Goal: Task Accomplishment & Management: Use online tool/utility

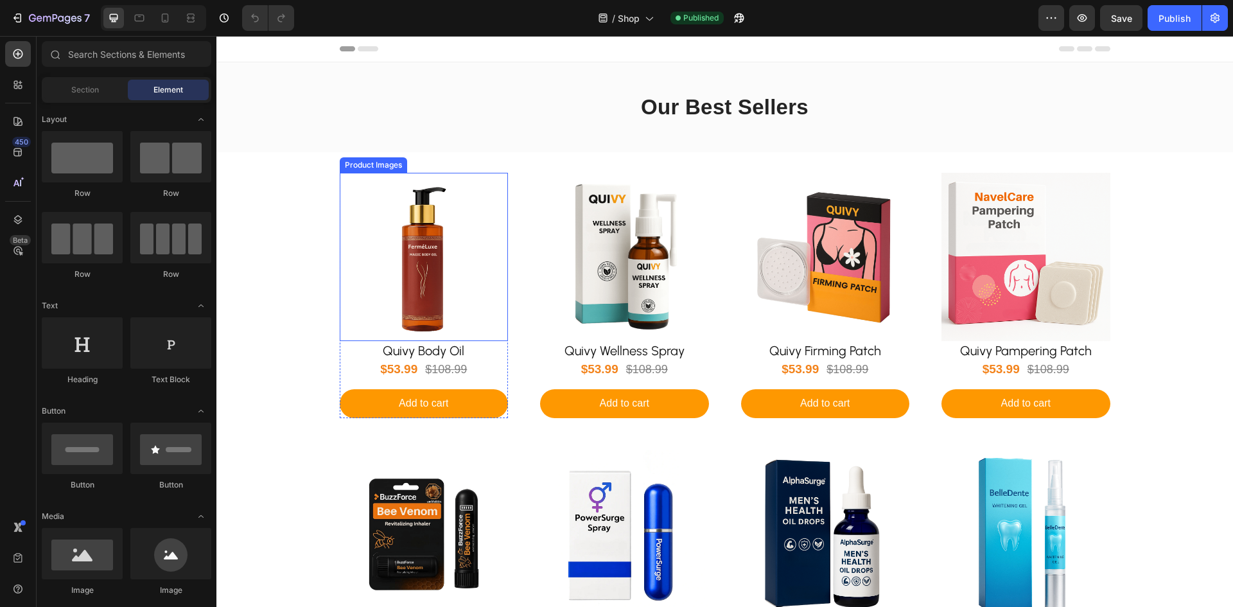
click at [408, 262] on img at bounding box center [424, 257] width 169 height 169
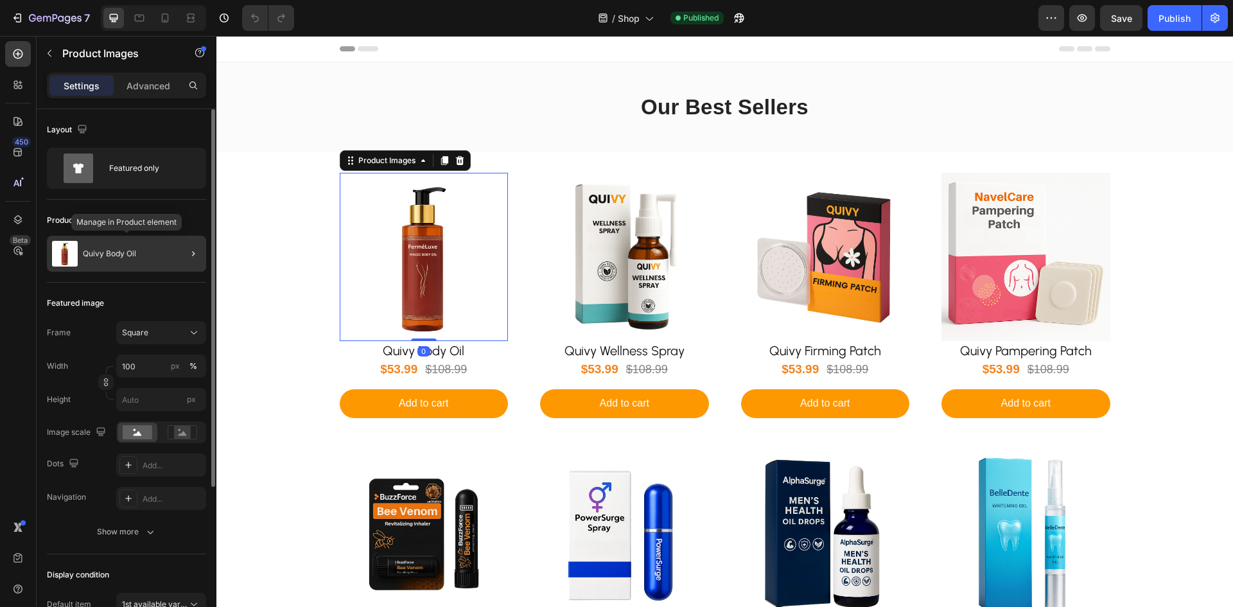
click at [78, 254] on div "Quivy Body Oil" at bounding box center [126, 254] width 159 height 36
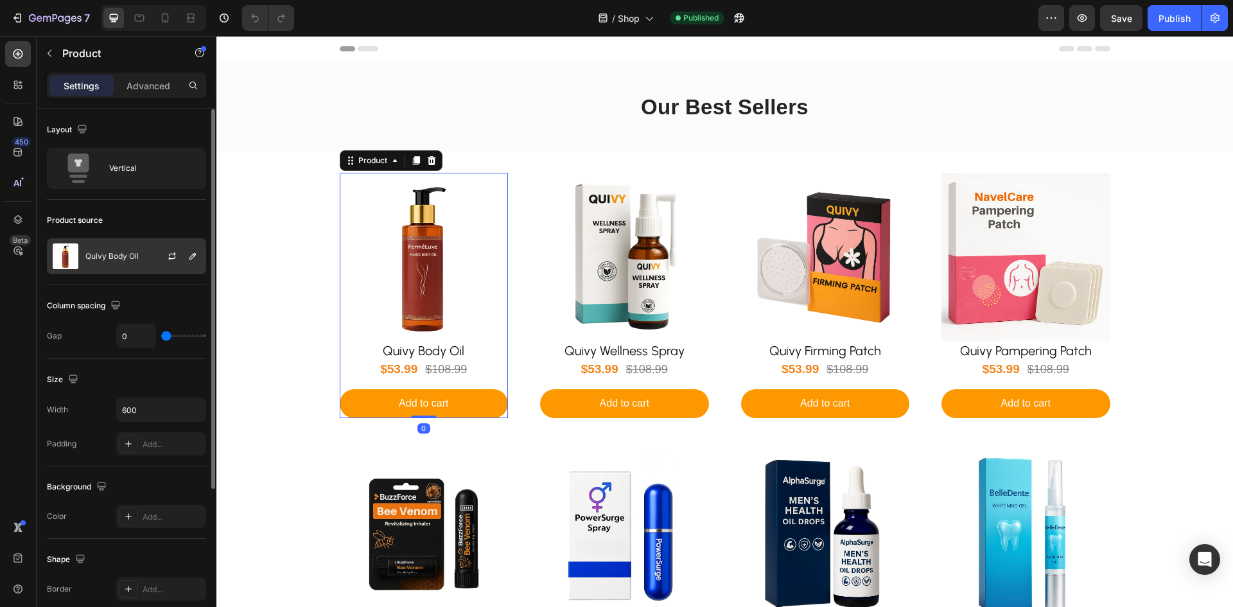
click at [127, 259] on p "Quivy Body Oil" at bounding box center [111, 256] width 53 height 9
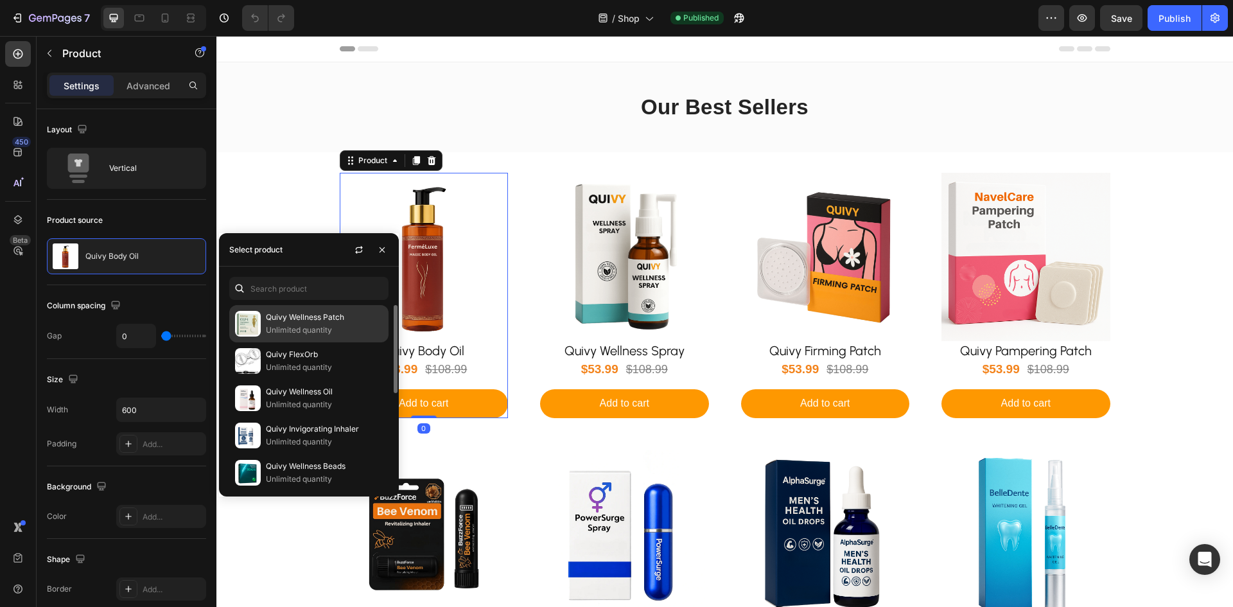
click at [299, 333] on p "Unlimited quantity" at bounding box center [324, 330] width 117 height 13
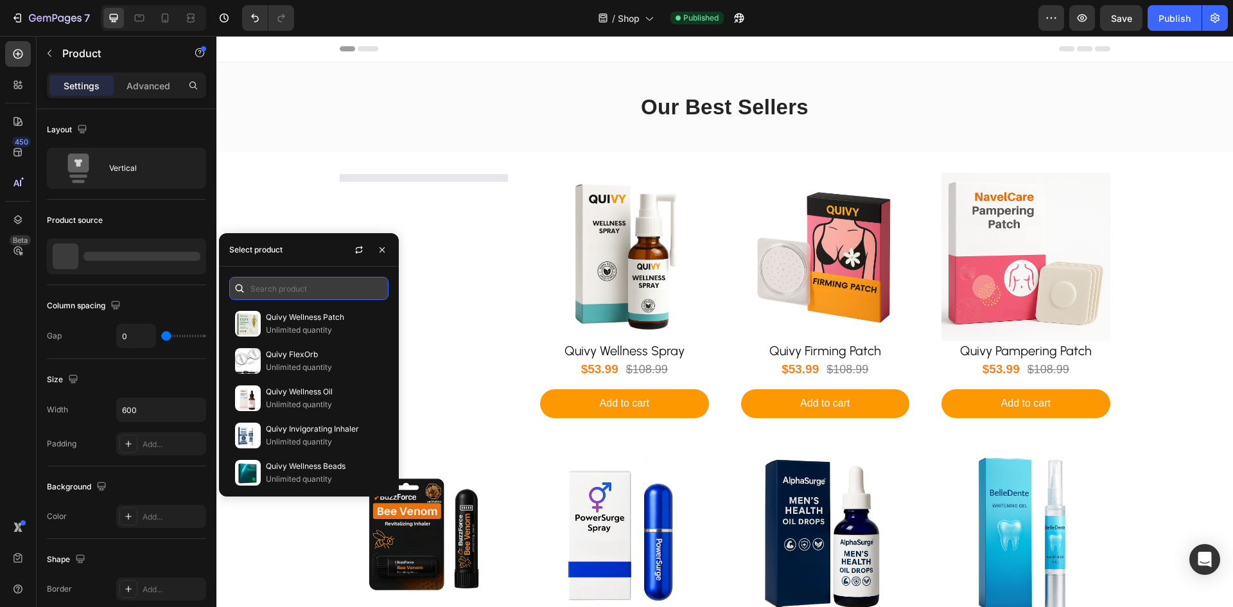
click at [287, 290] on input "text" at bounding box center [308, 288] width 159 height 23
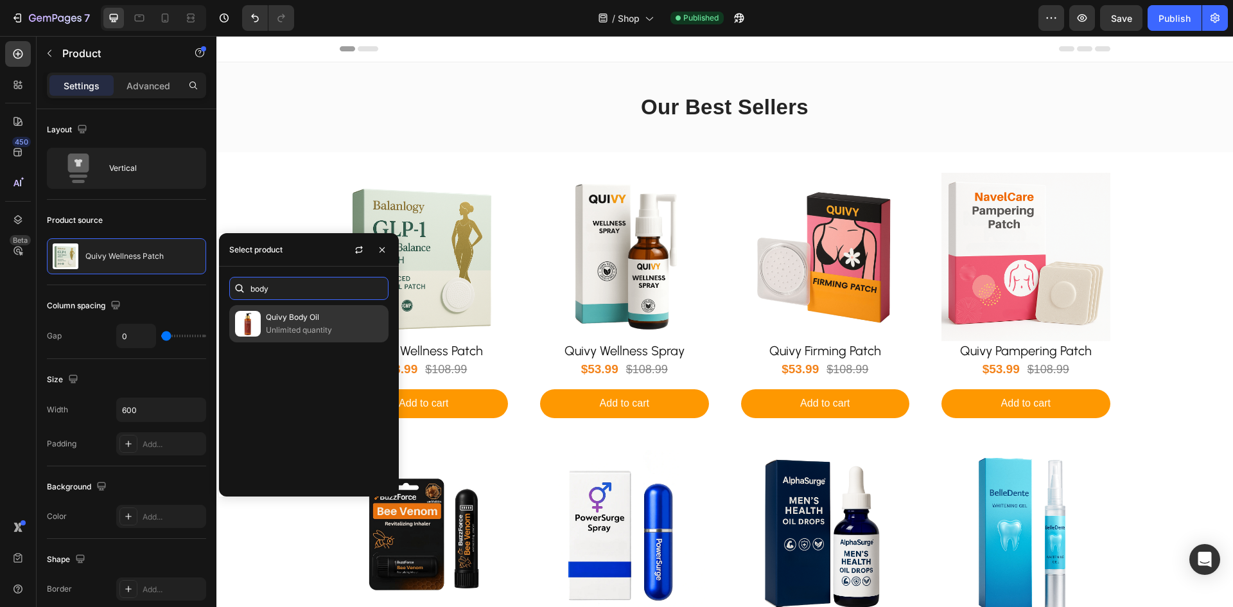
type input "body"
click at [294, 325] on p "Unlimited quantity" at bounding box center [324, 330] width 117 height 13
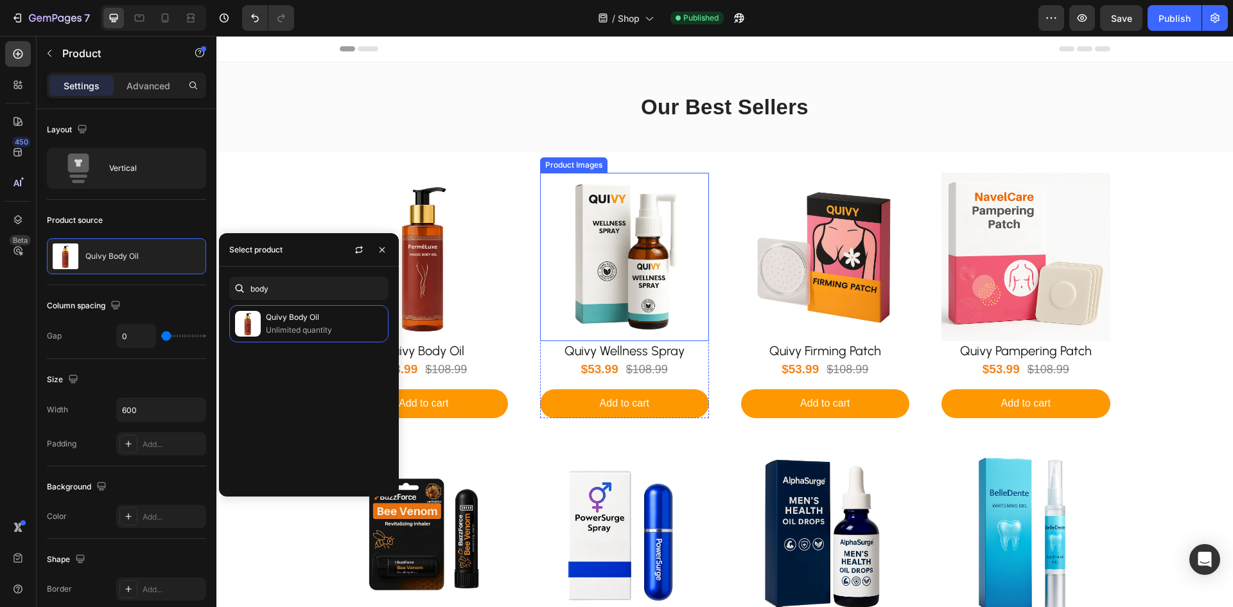
click at [584, 288] on img at bounding box center [624, 257] width 169 height 169
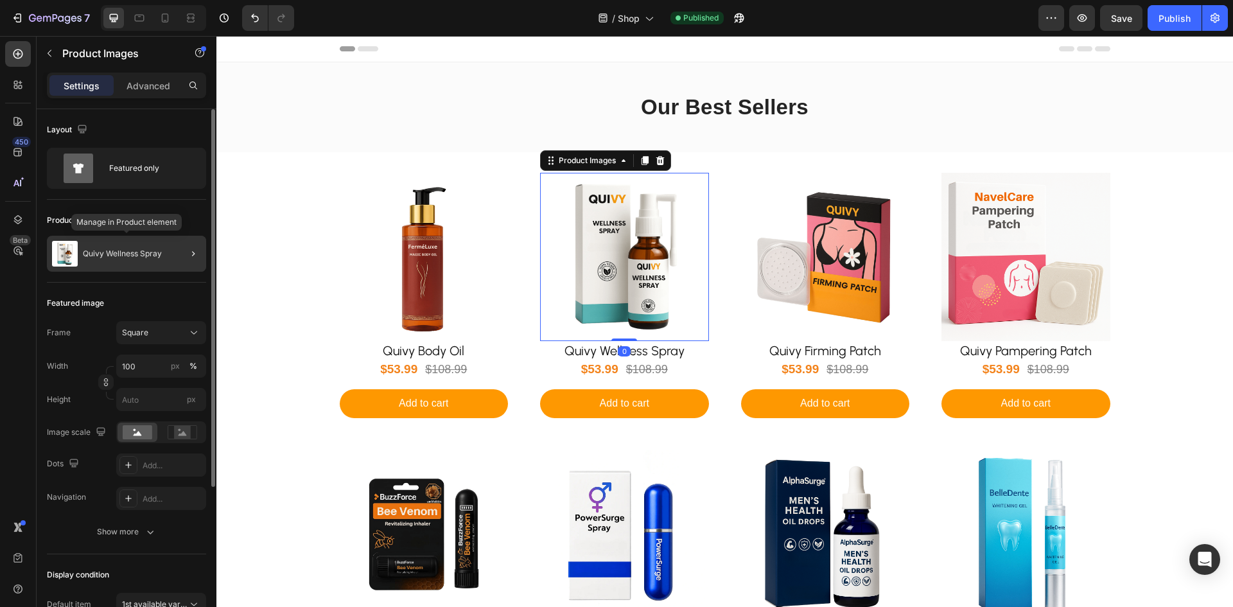
click at [134, 256] on p "Quivy Wellness Spray" at bounding box center [122, 253] width 79 height 9
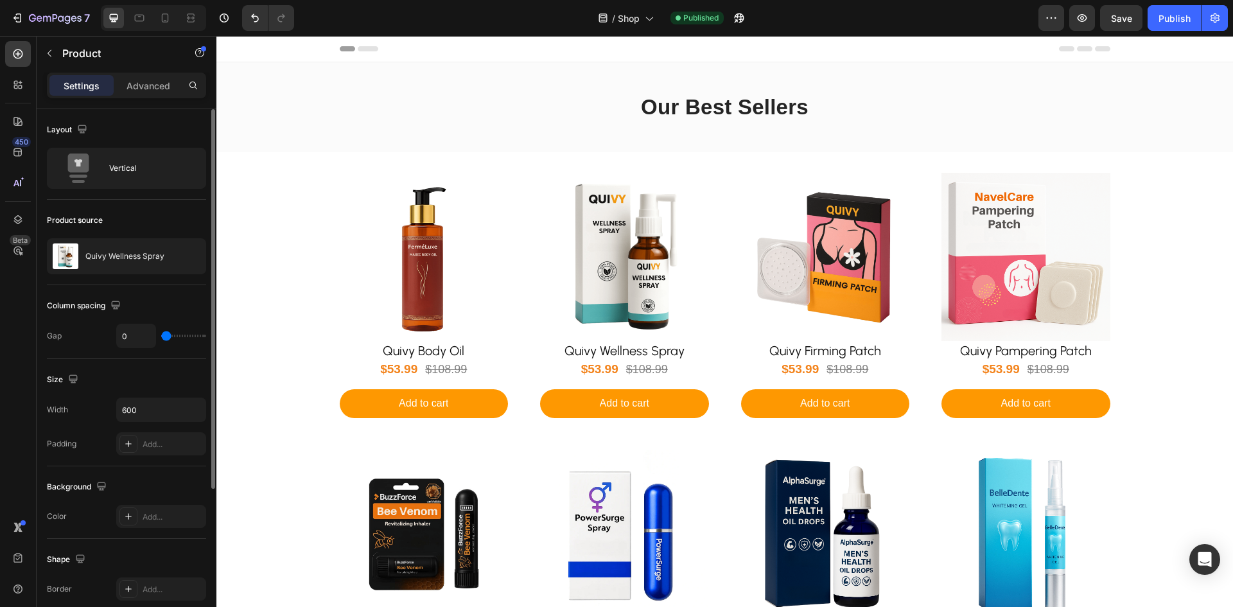
click at [134, 256] on p "Quivy Wellness Spray" at bounding box center [124, 256] width 79 height 9
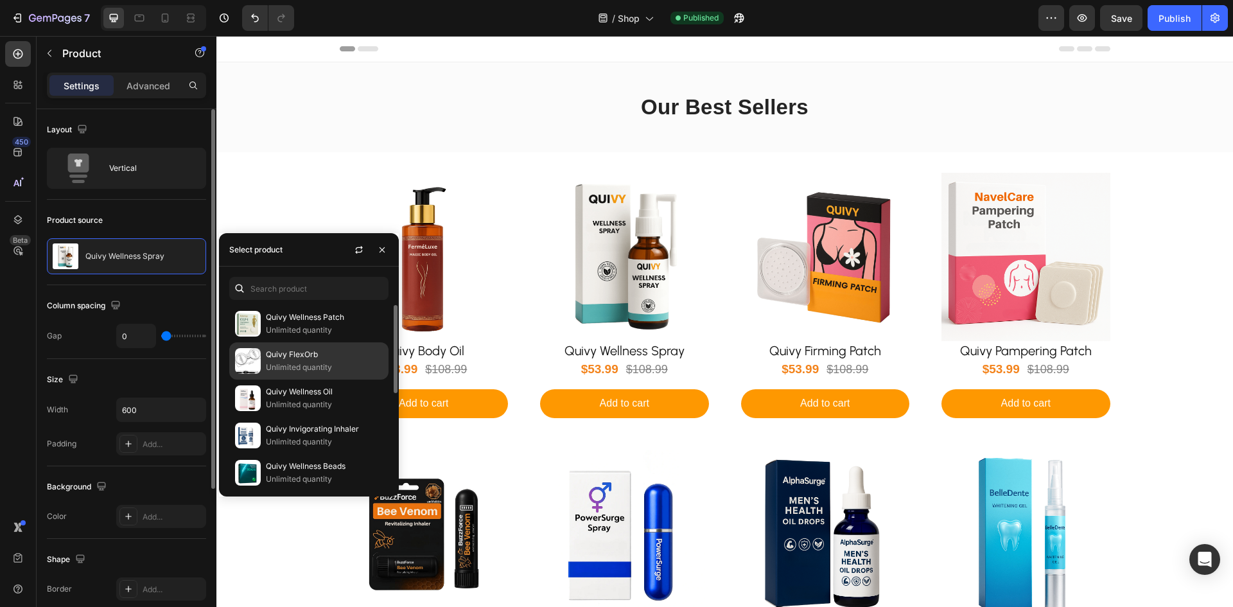
click at [265, 380] on div "Quivy FlexOrb Unlimited quantity" at bounding box center [308, 398] width 159 height 37
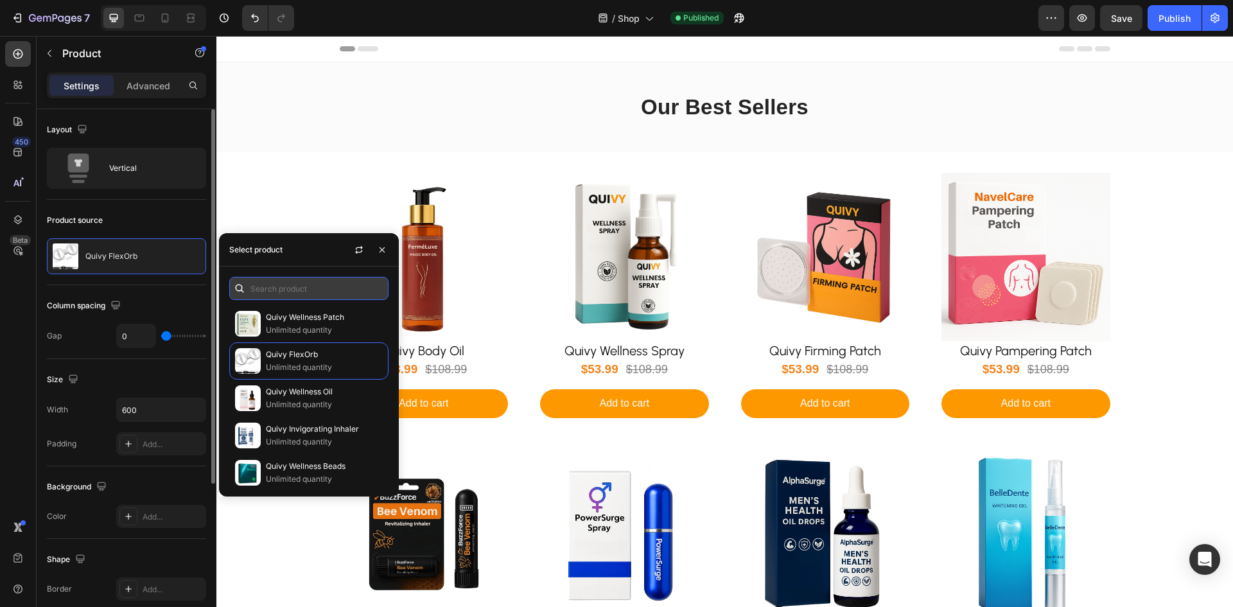
click at [278, 295] on input "text" at bounding box center [308, 288] width 159 height 23
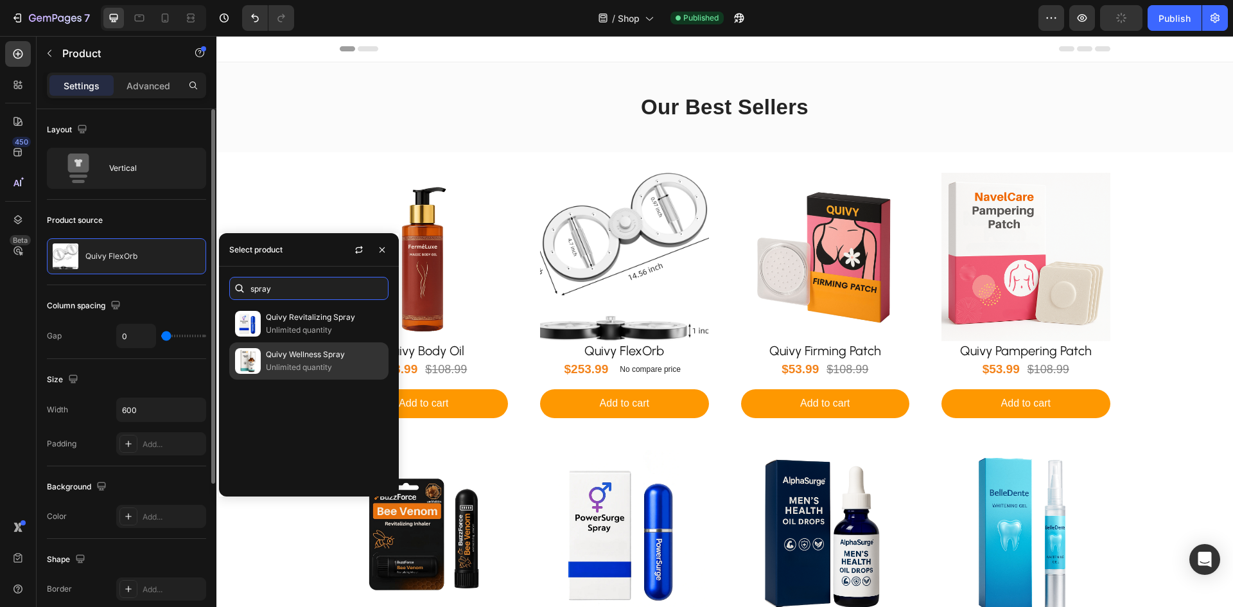
type input "spray"
click at [300, 351] on p "Quivy Wellness Spray" at bounding box center [324, 354] width 117 height 13
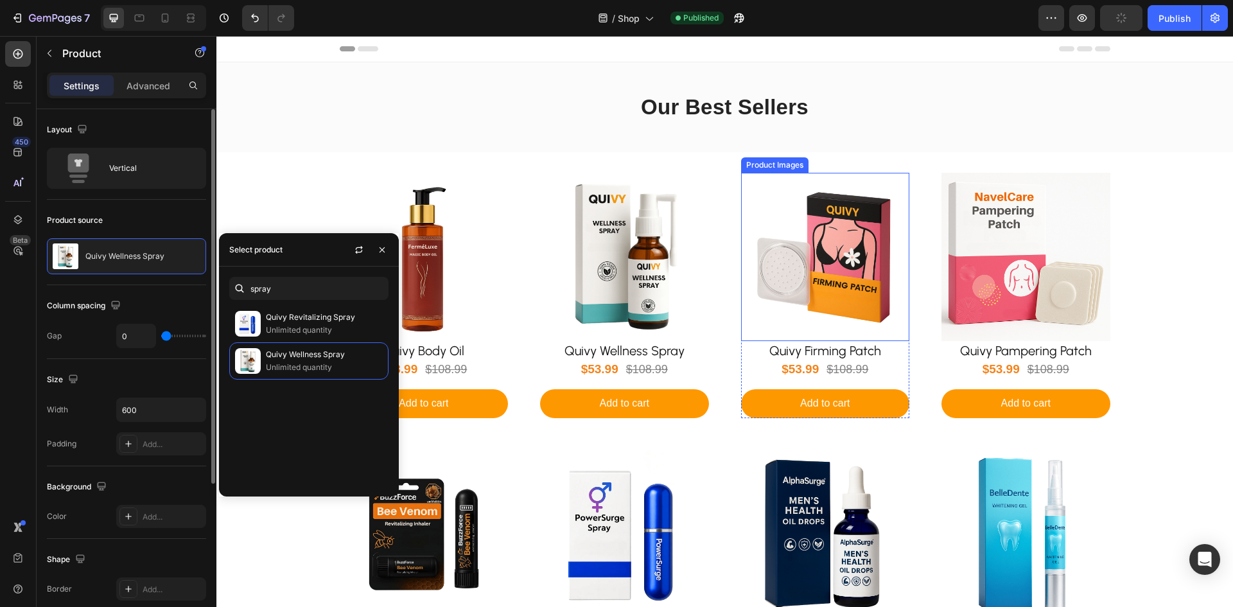
click at [809, 274] on img at bounding box center [825, 257] width 169 height 169
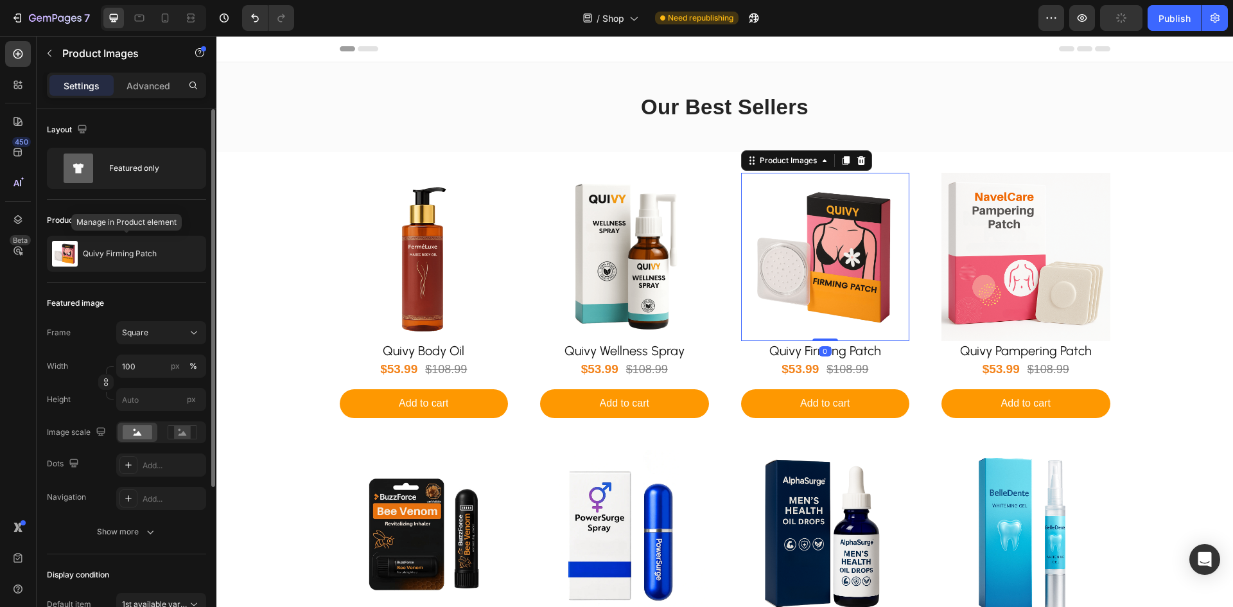
click at [136, 261] on div "Quivy Firming Patch" at bounding box center [126, 254] width 159 height 36
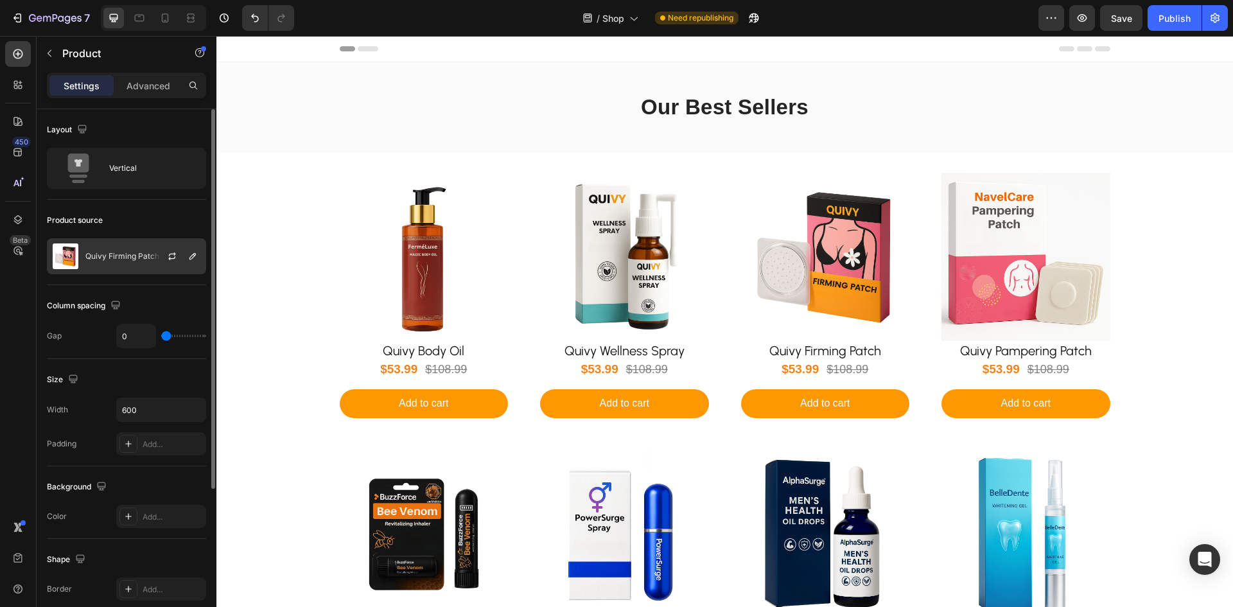
click at [139, 257] on p "Quivy Firming Patch" at bounding box center [122, 256] width 74 height 9
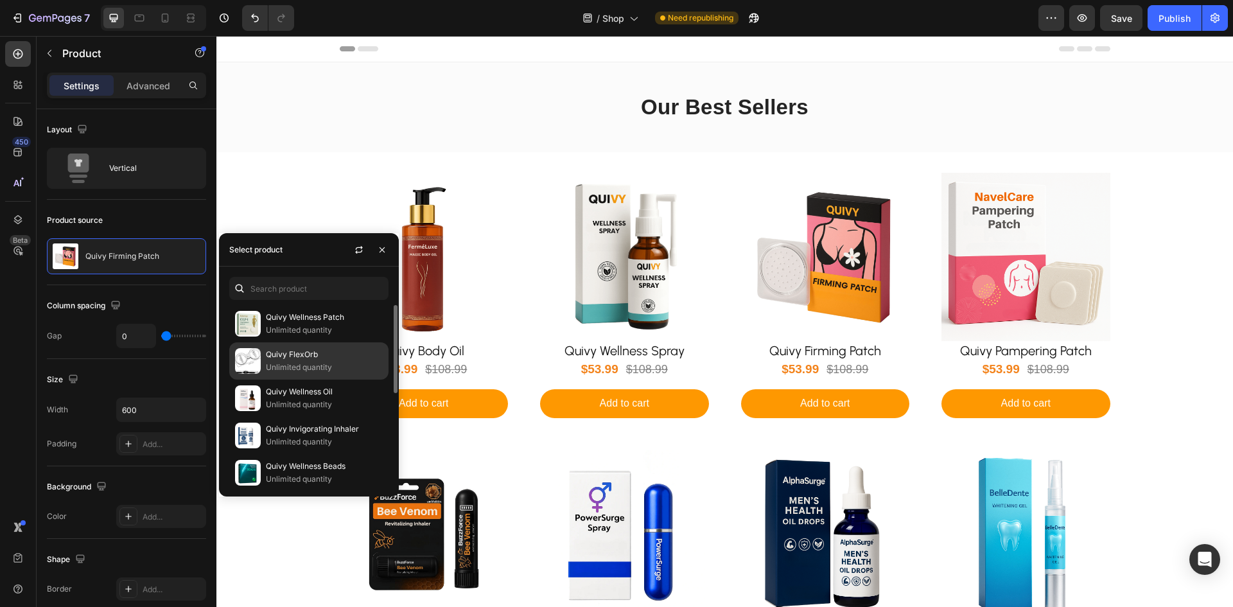
click at [291, 351] on p "Quivy FlexOrb" at bounding box center [324, 354] width 117 height 13
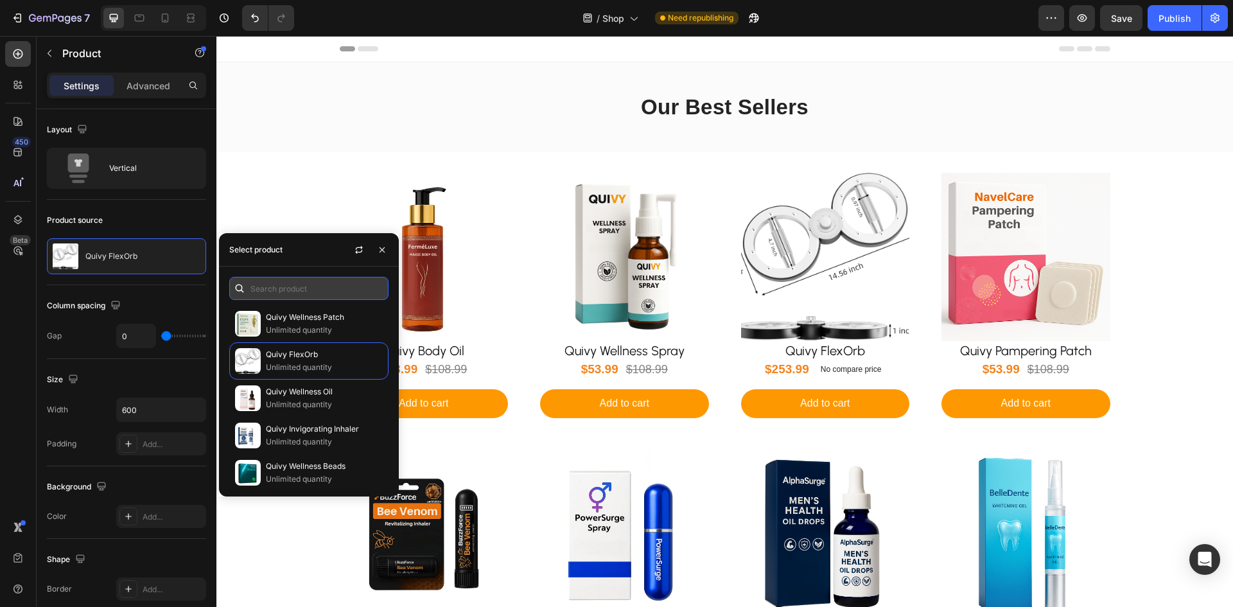
click at [282, 286] on input "text" at bounding box center [308, 288] width 159 height 23
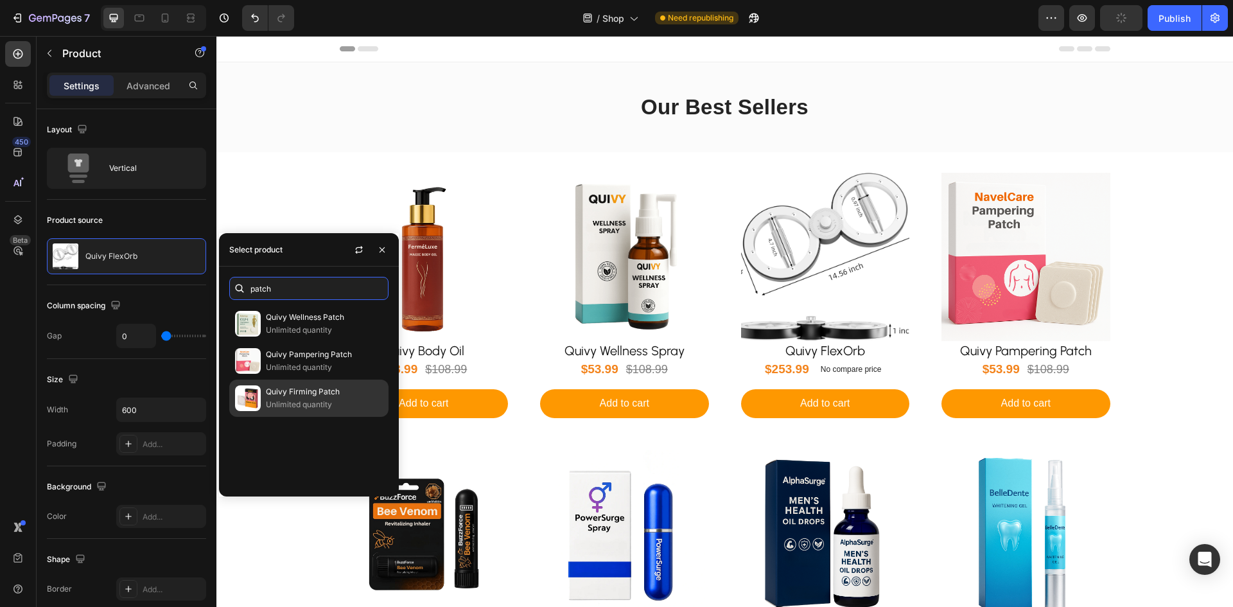
type input "patch"
click at [333, 401] on p "Unlimited quantity" at bounding box center [324, 404] width 117 height 13
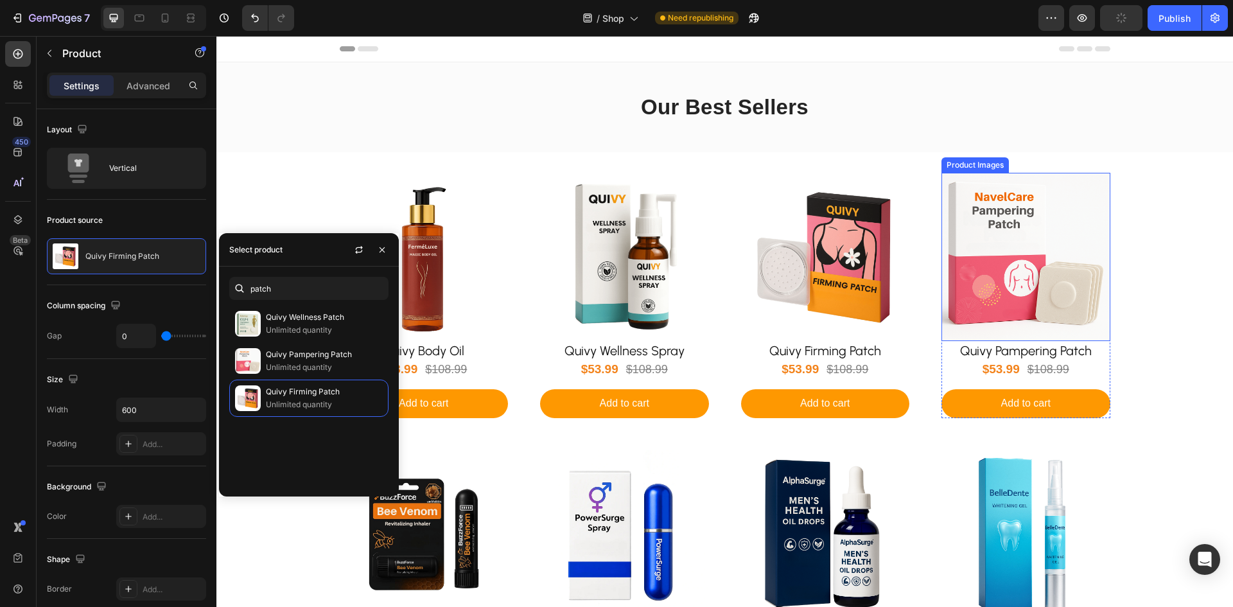
click at [1025, 302] on img at bounding box center [1026, 257] width 169 height 169
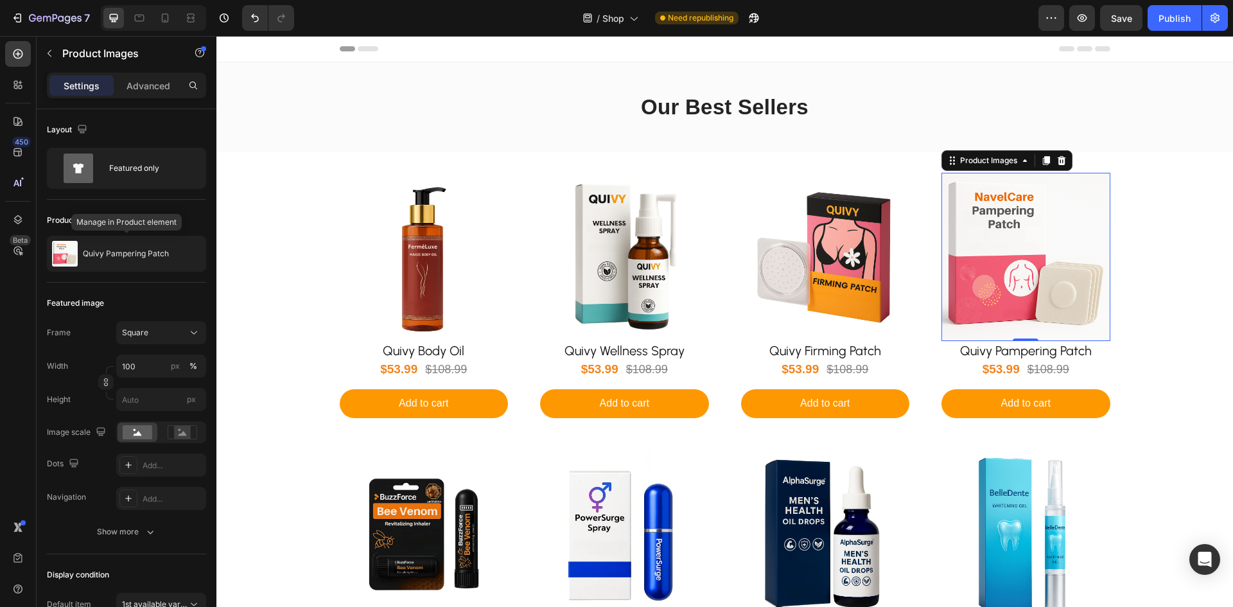
click at [137, 265] on div "Quivy Pampering Patch" at bounding box center [126, 254] width 159 height 36
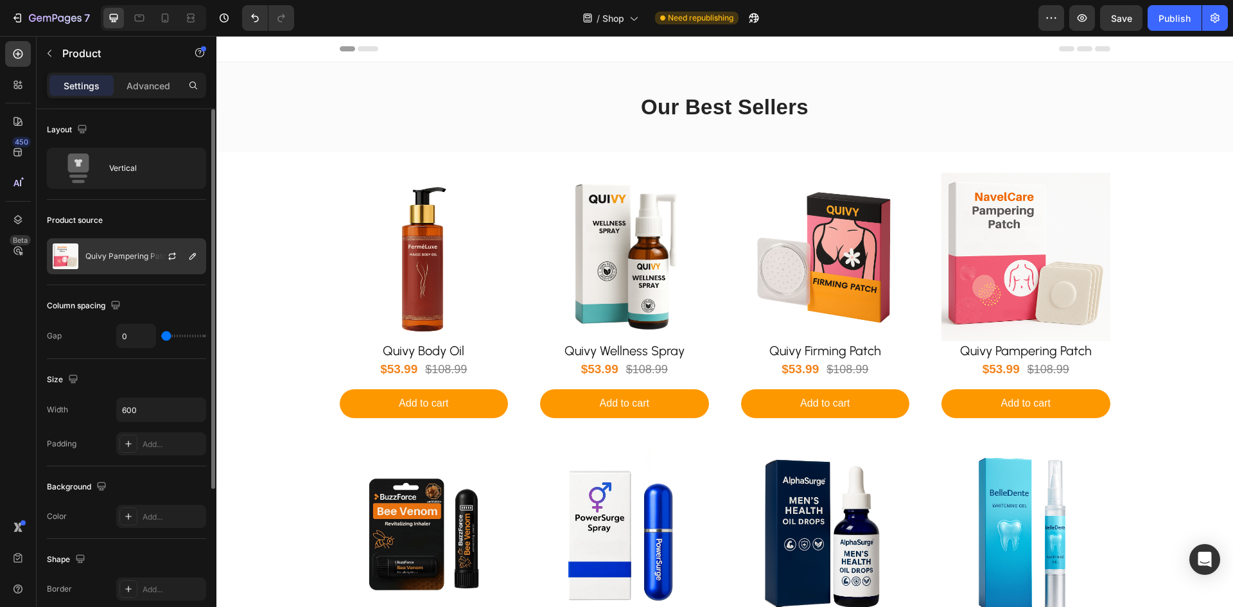
click at [135, 274] on div "Quivy Pampering Patch" at bounding box center [126, 256] width 159 height 36
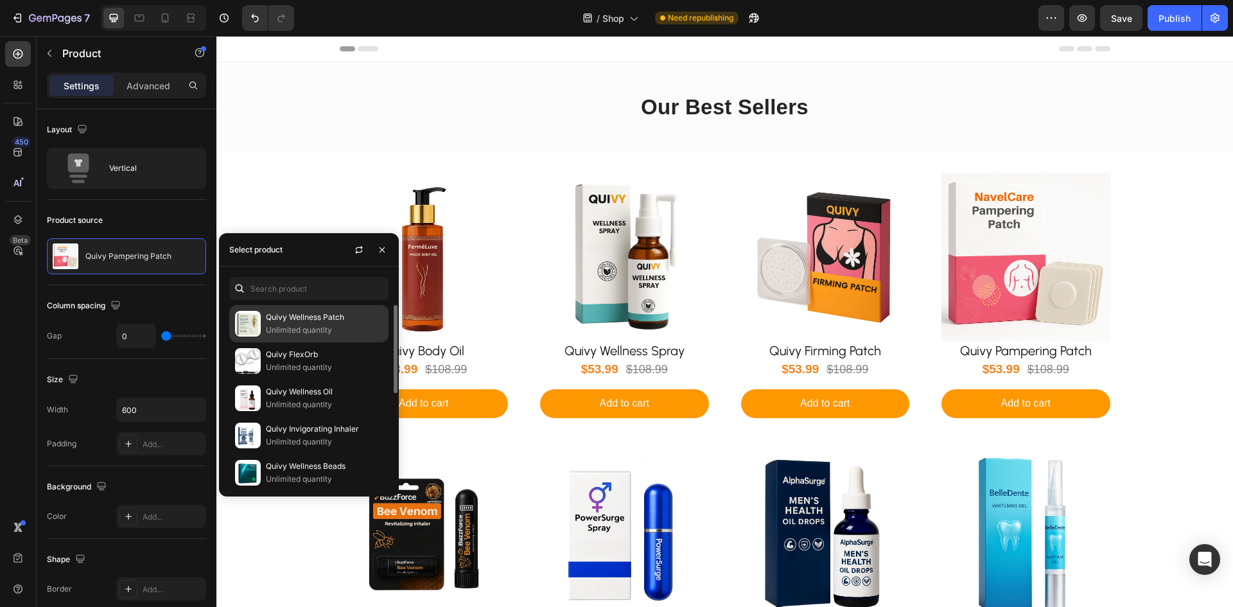
click at [295, 327] on p "Unlimited quantity" at bounding box center [324, 330] width 117 height 13
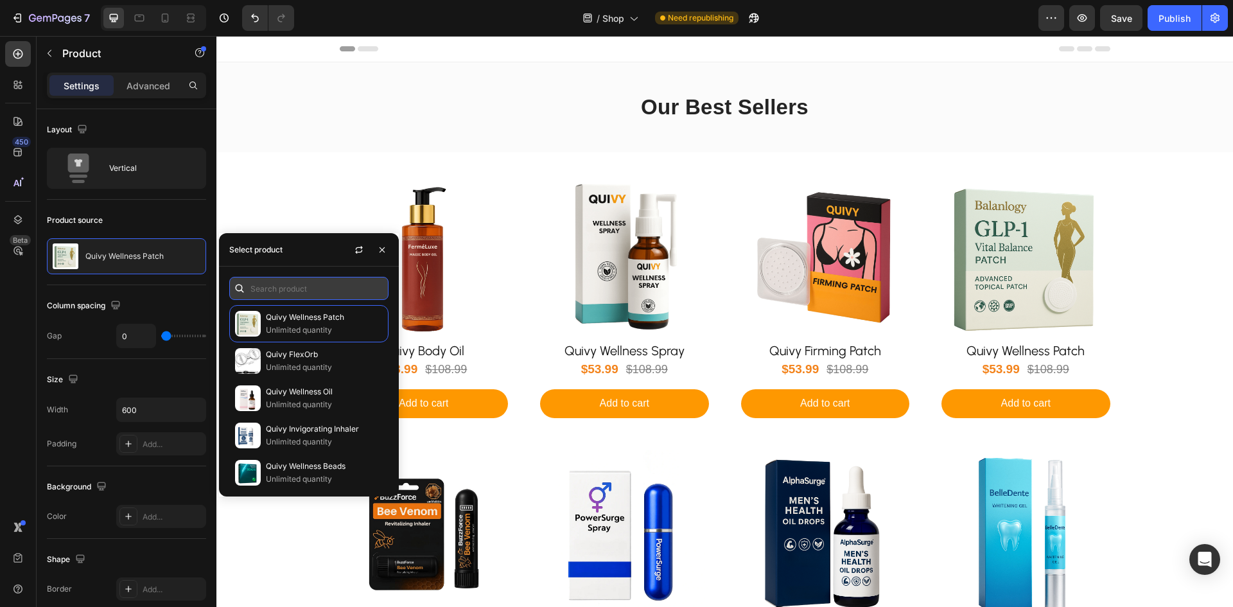
click at [309, 290] on input "text" at bounding box center [308, 288] width 159 height 23
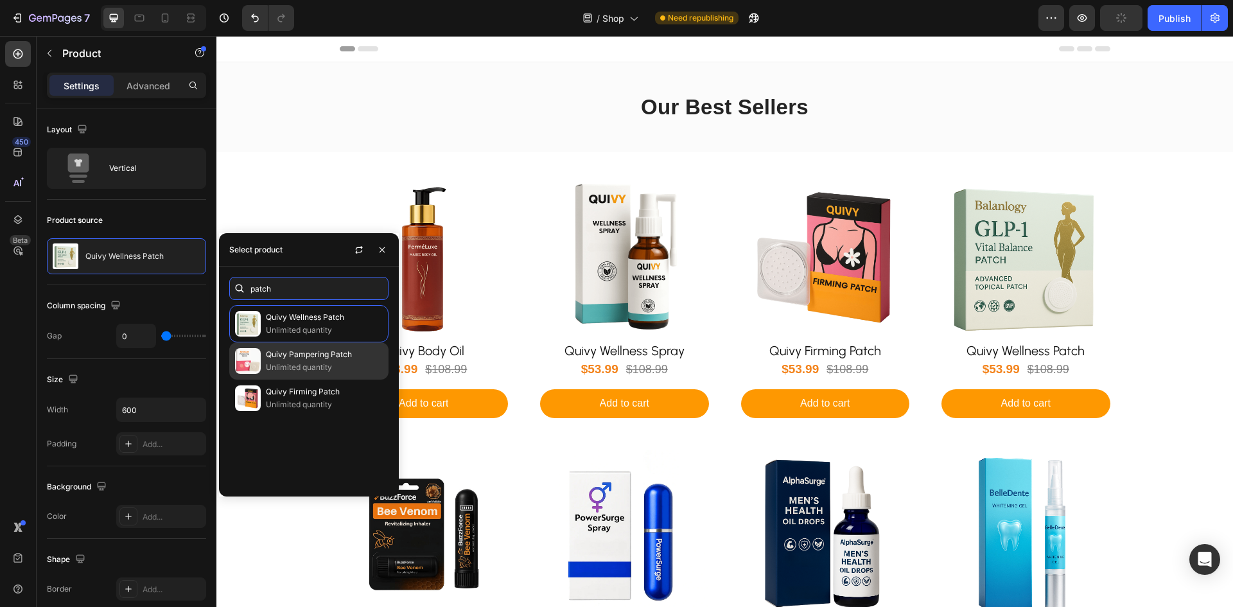
type input "patch"
click at [294, 363] on p "Unlimited quantity" at bounding box center [324, 367] width 117 height 13
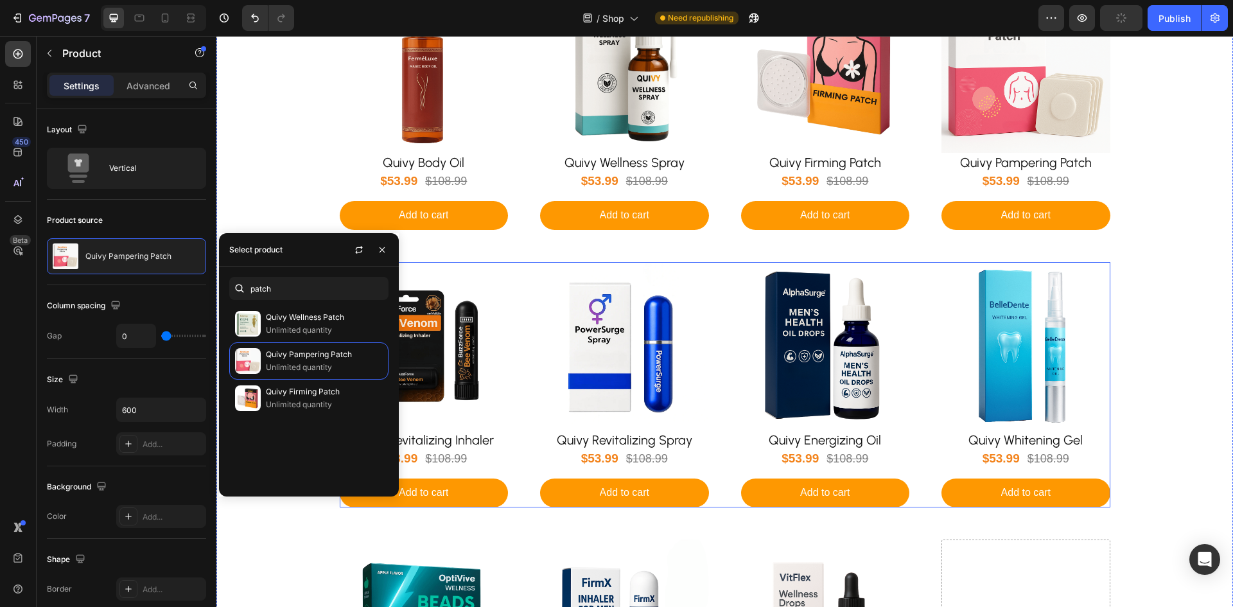
scroll to position [193, 0]
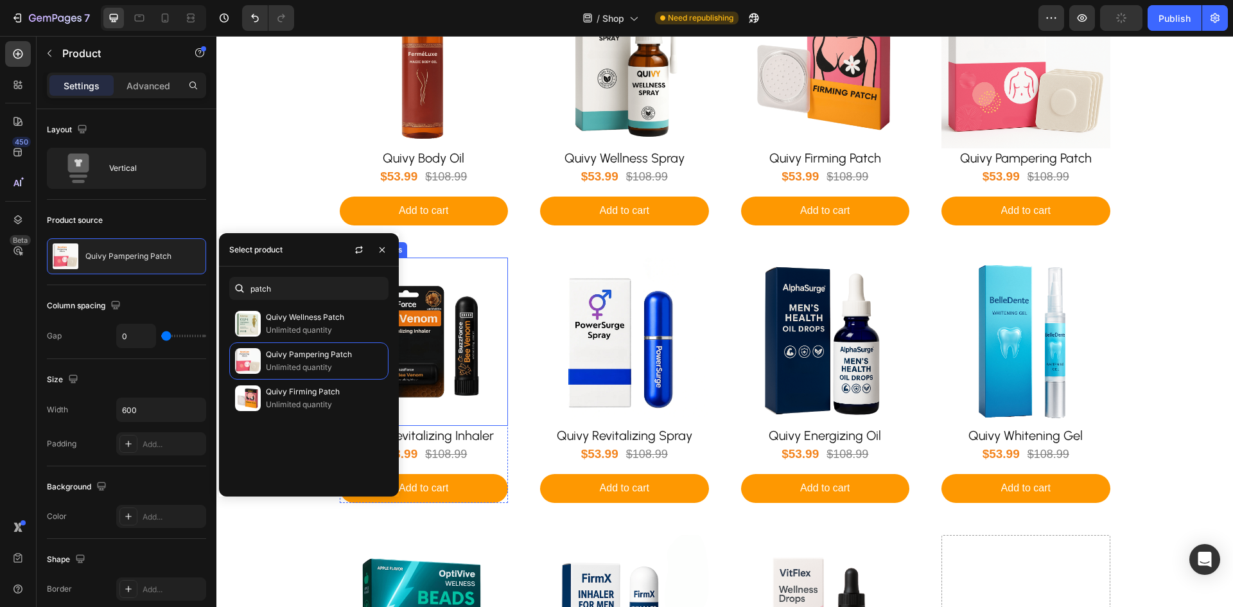
click at [454, 362] on img at bounding box center [424, 342] width 169 height 169
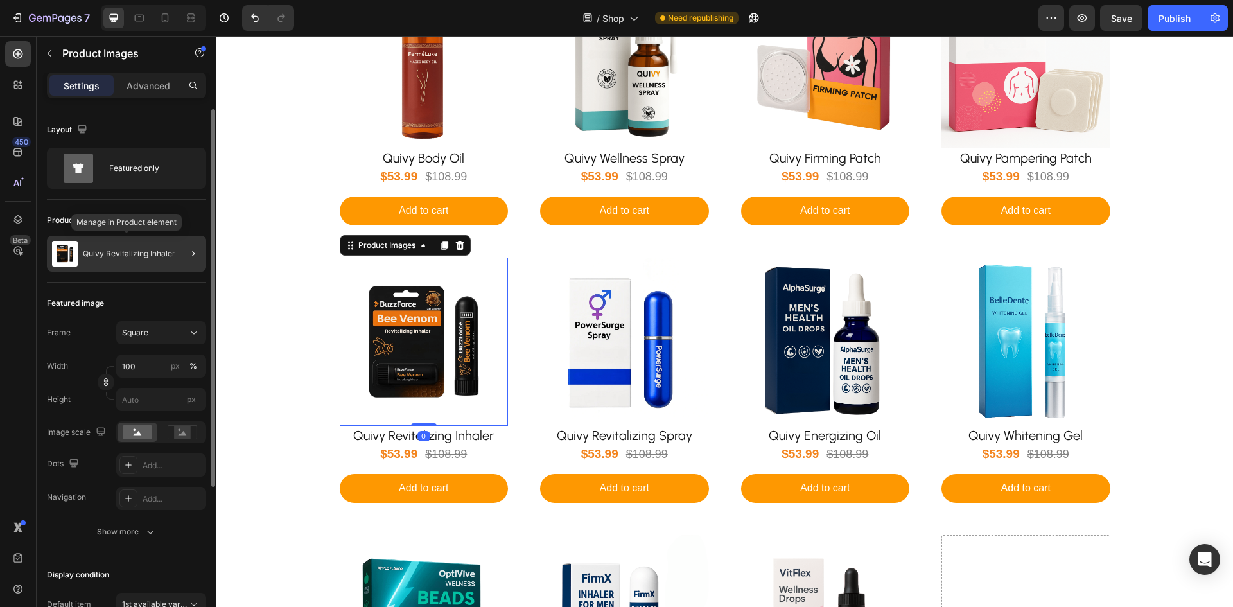
click at [112, 246] on div "Quivy Revitalizing Inhaler" at bounding box center [126, 254] width 159 height 36
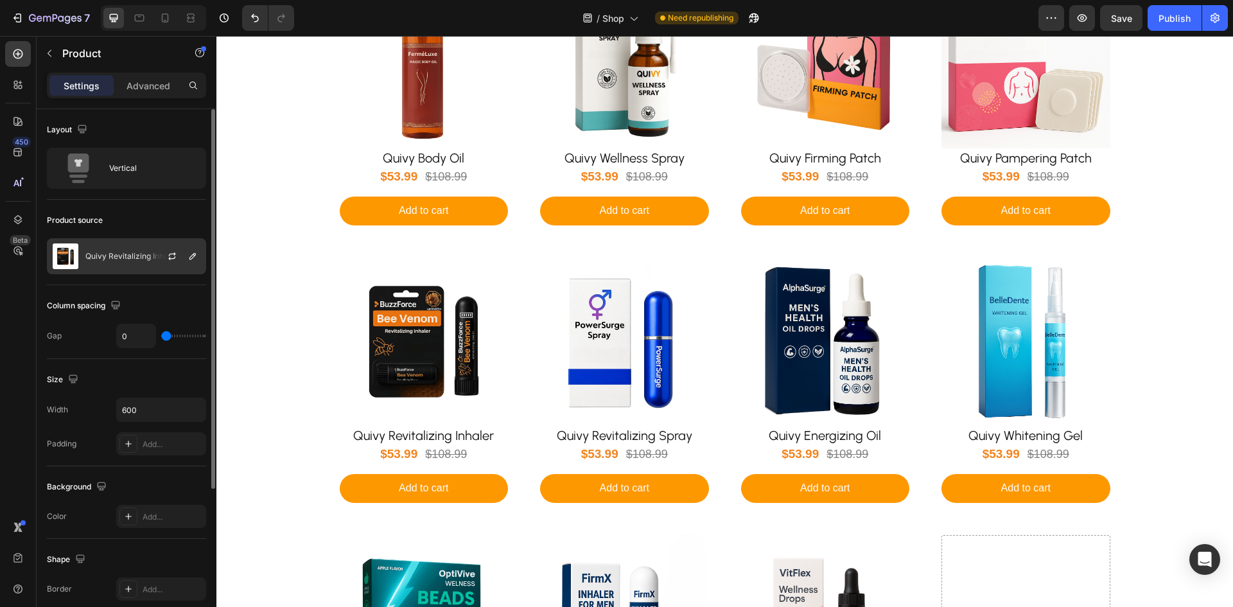
click at [112, 253] on p "Quivy Revitalizing Inhaler" at bounding box center [131, 256] width 92 height 9
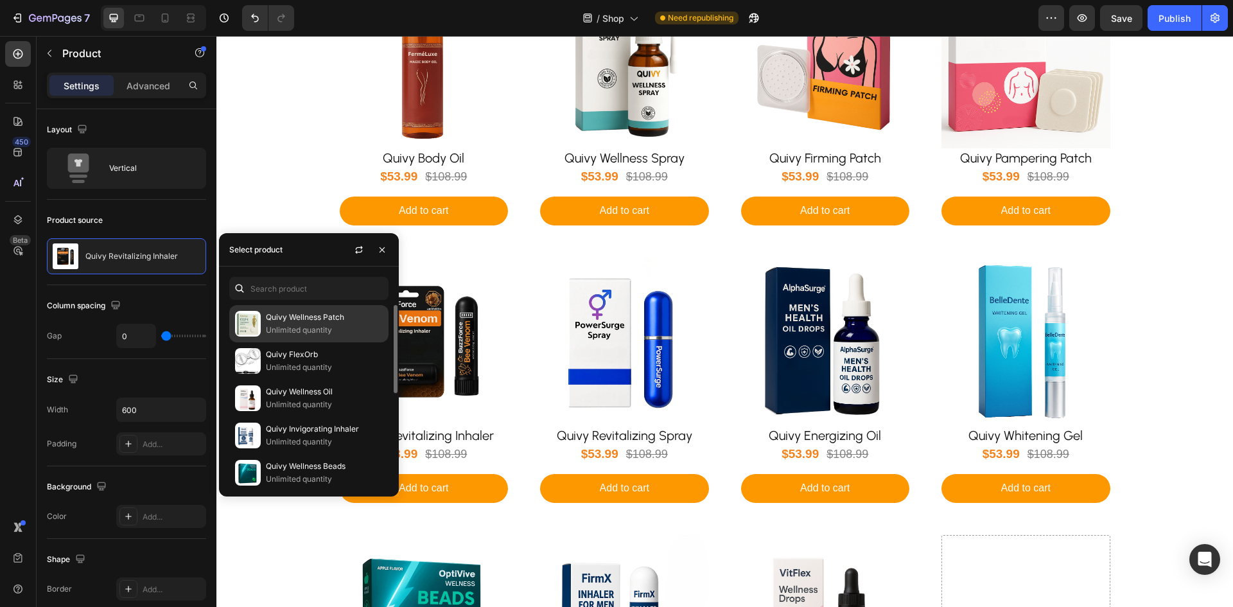
click at [286, 324] on p "Unlimited quantity" at bounding box center [324, 330] width 117 height 13
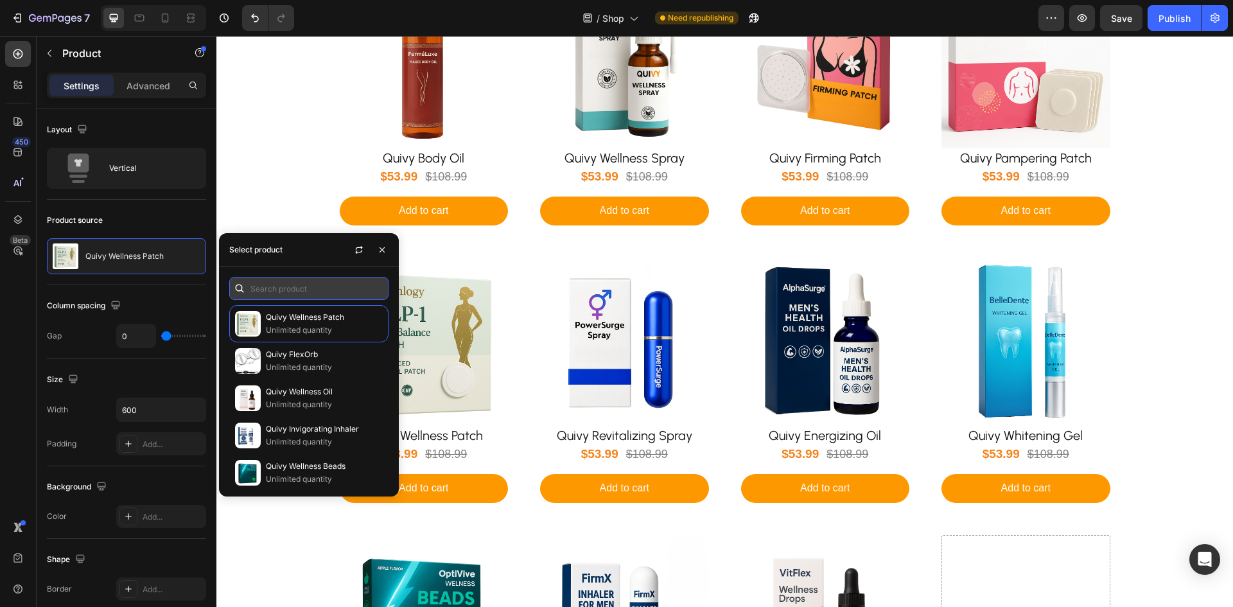
click at [270, 290] on input "text" at bounding box center [308, 288] width 159 height 23
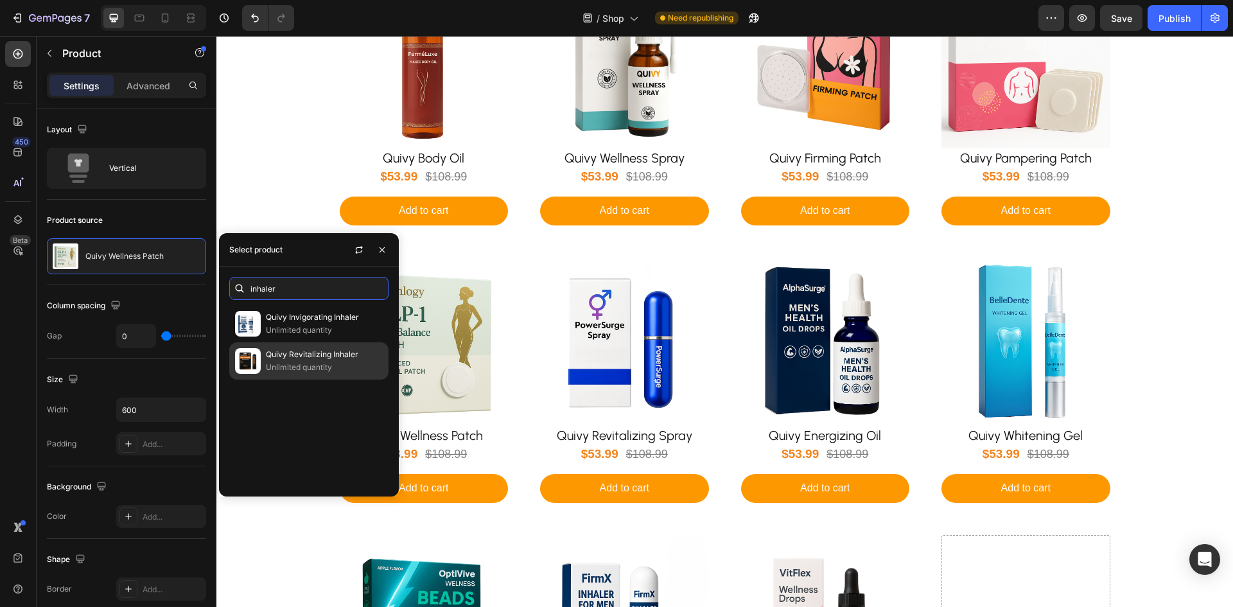
type input "inhaler"
click at [294, 366] on p "Unlimited quantity" at bounding box center [324, 367] width 117 height 13
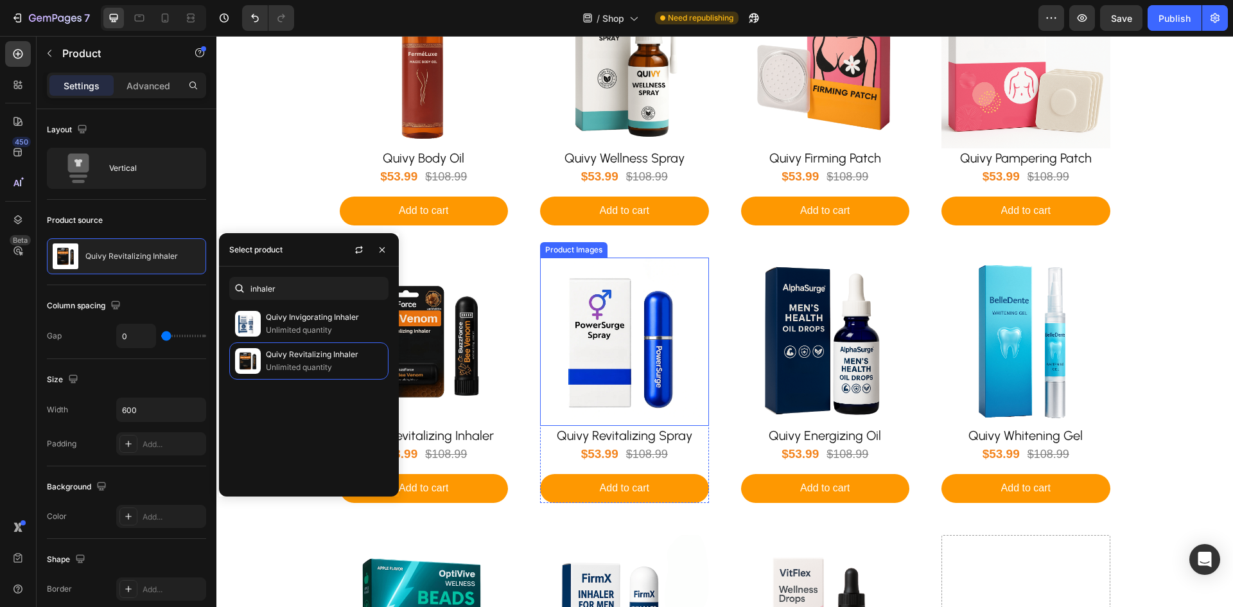
click at [590, 365] on img at bounding box center [624, 342] width 169 height 169
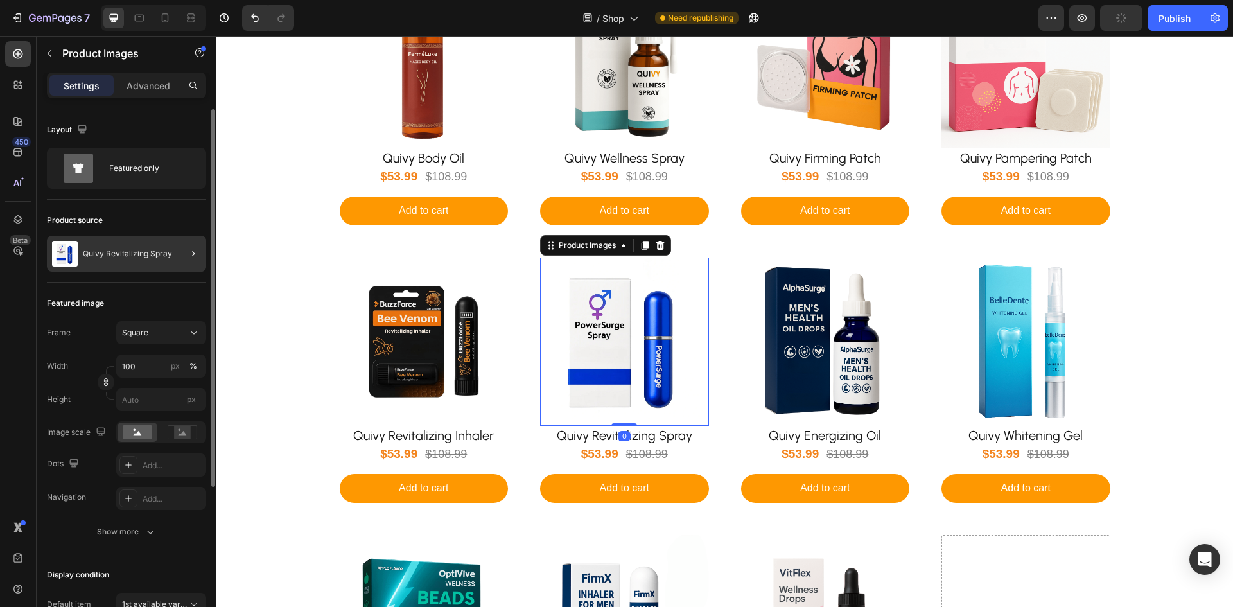
click at [117, 260] on div "Quivy Revitalizing Spray" at bounding box center [126, 254] width 159 height 36
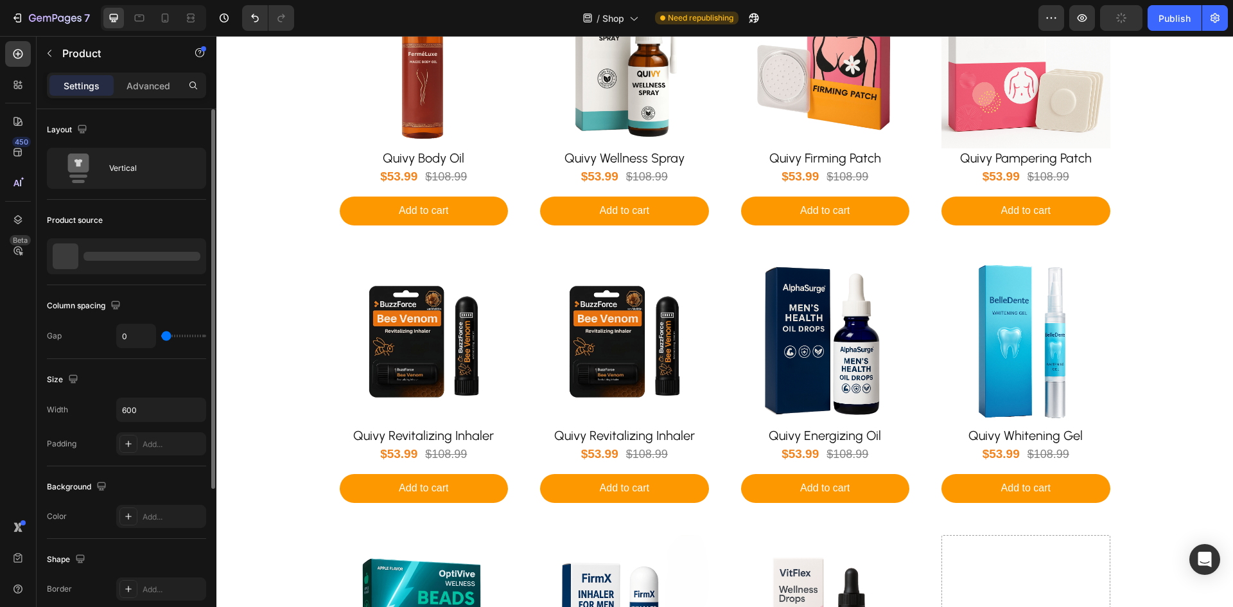
click at [117, 260] on div at bounding box center [141, 256] width 117 height 9
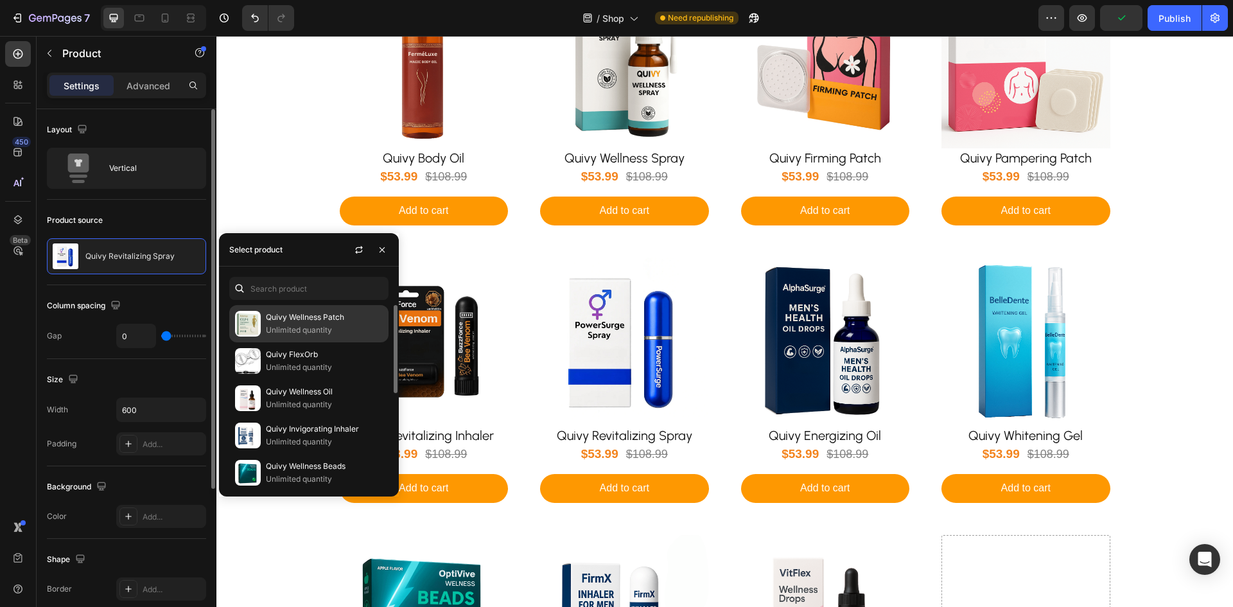
click at [297, 325] on p "Unlimited quantity" at bounding box center [324, 330] width 117 height 13
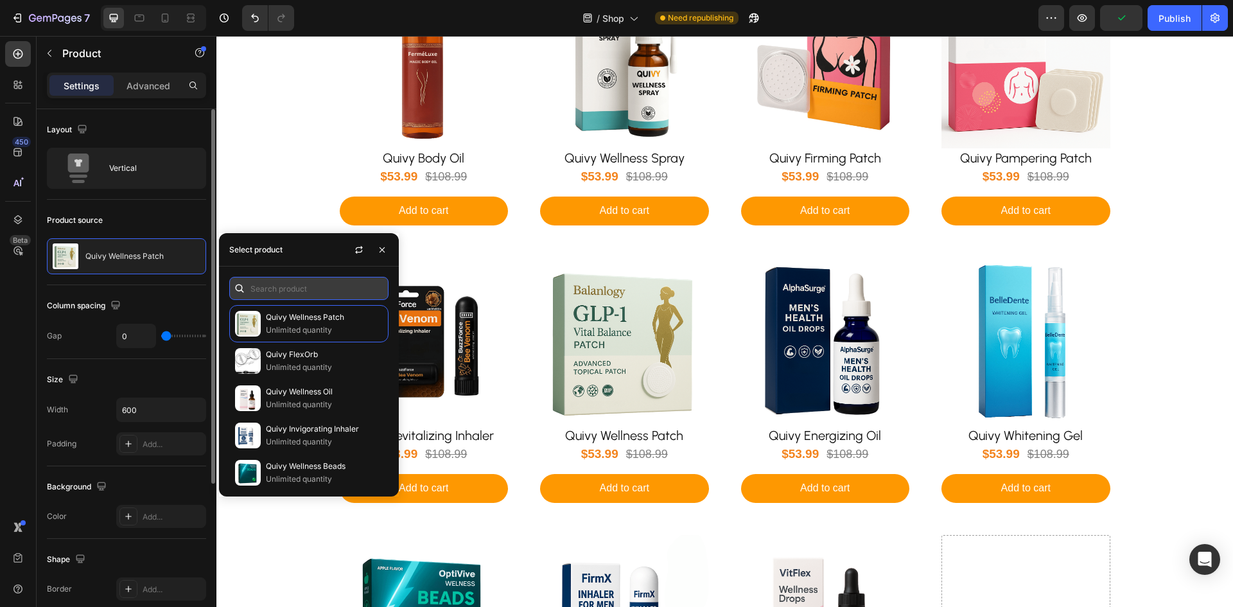
click at [285, 292] on input "text" at bounding box center [308, 288] width 159 height 23
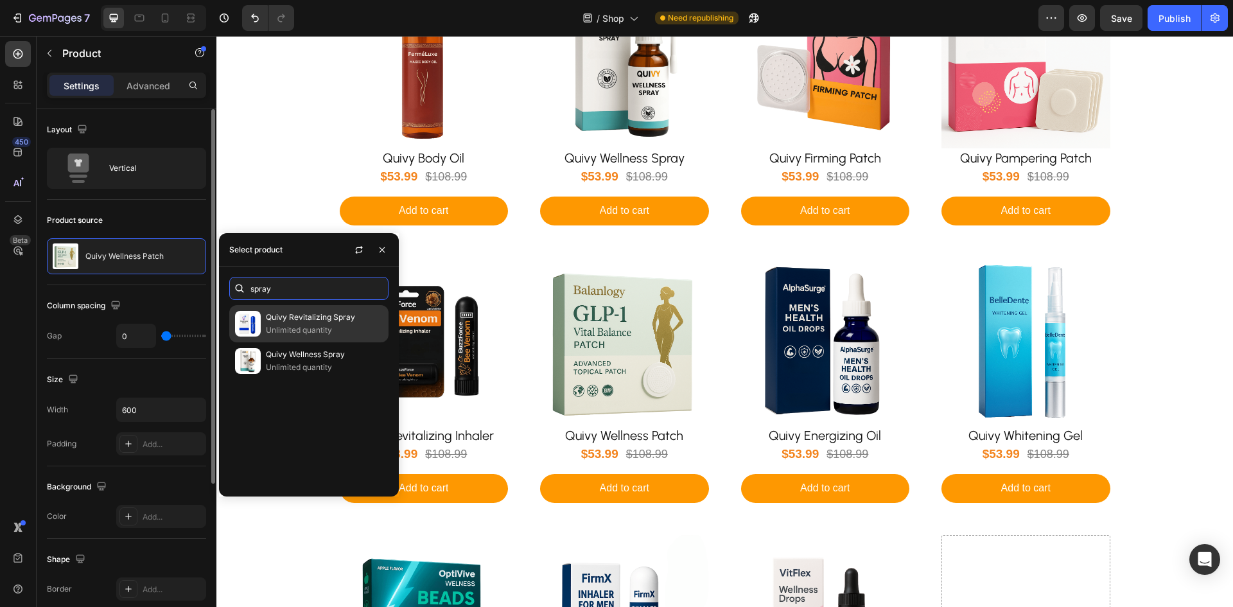
type input "spray"
click at [281, 324] on p "Unlimited quantity" at bounding box center [324, 330] width 117 height 13
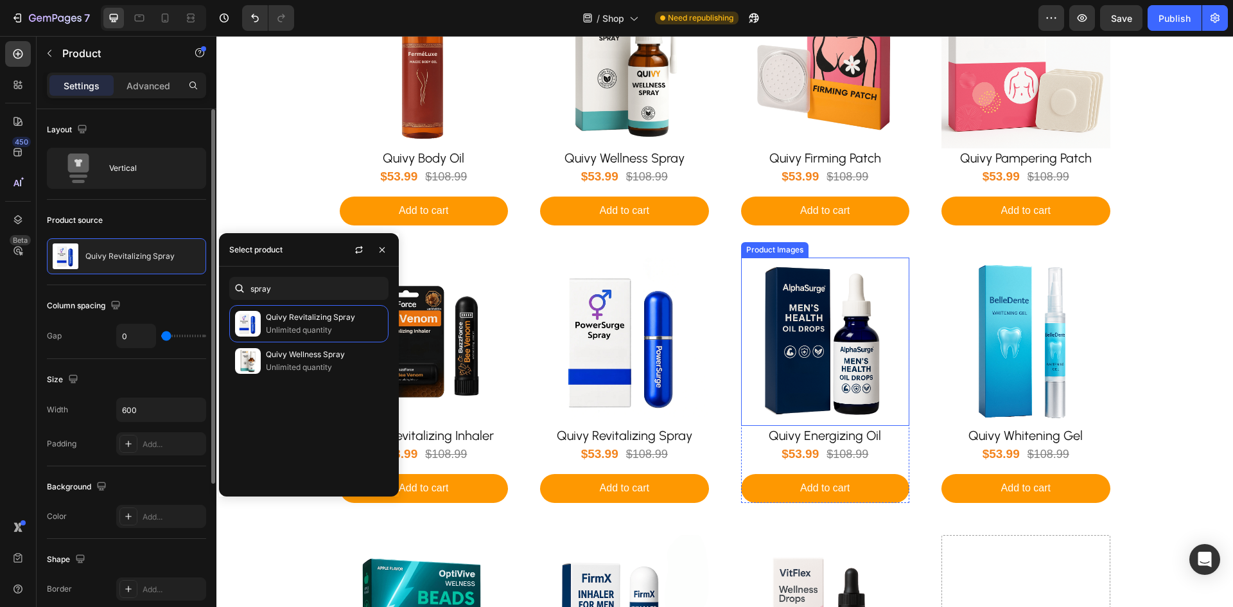
click at [813, 370] on img at bounding box center [825, 342] width 169 height 169
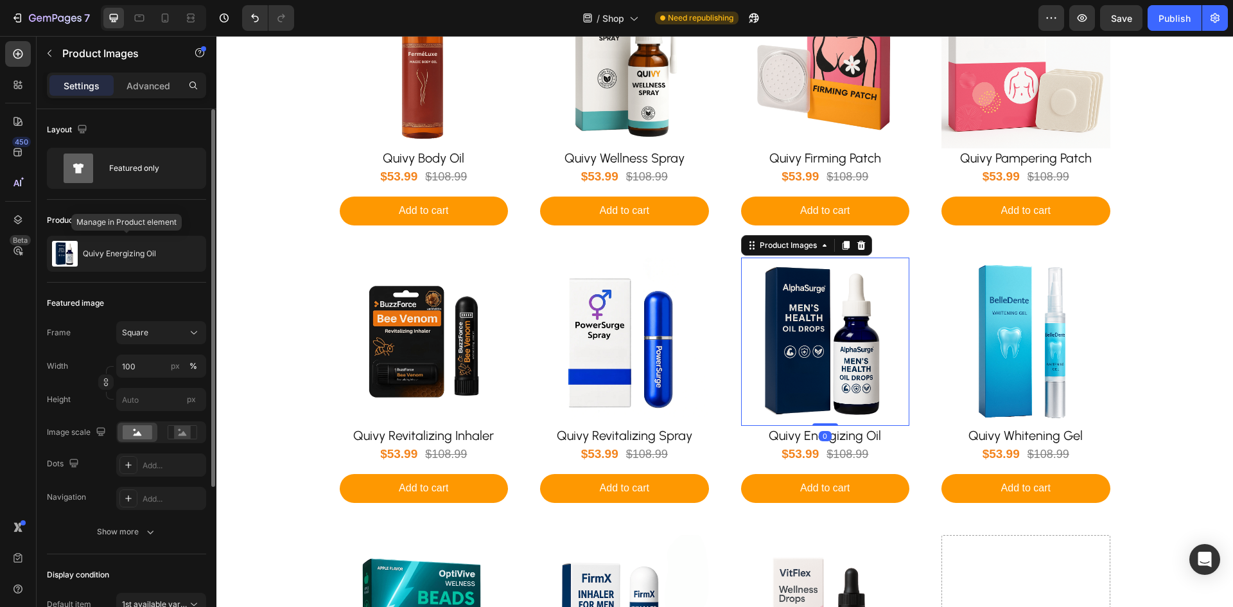
click at [119, 263] on div "Quivy Energizing Oil" at bounding box center [126, 254] width 159 height 36
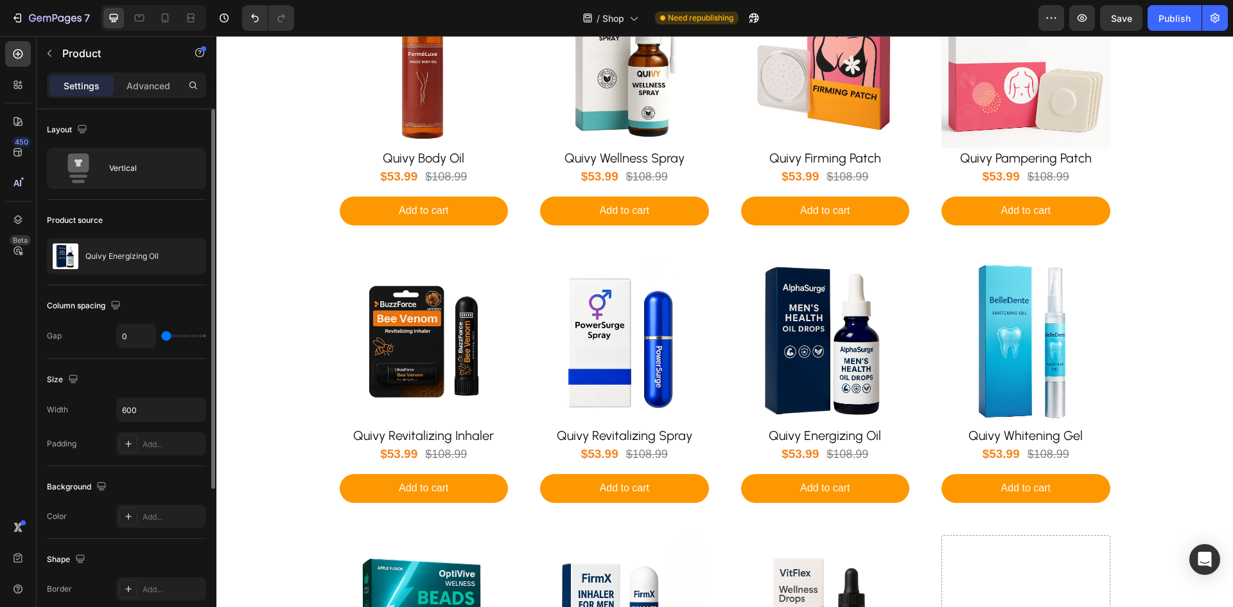
click at [119, 263] on div "Quivy Energizing Oil" at bounding box center [126, 256] width 159 height 36
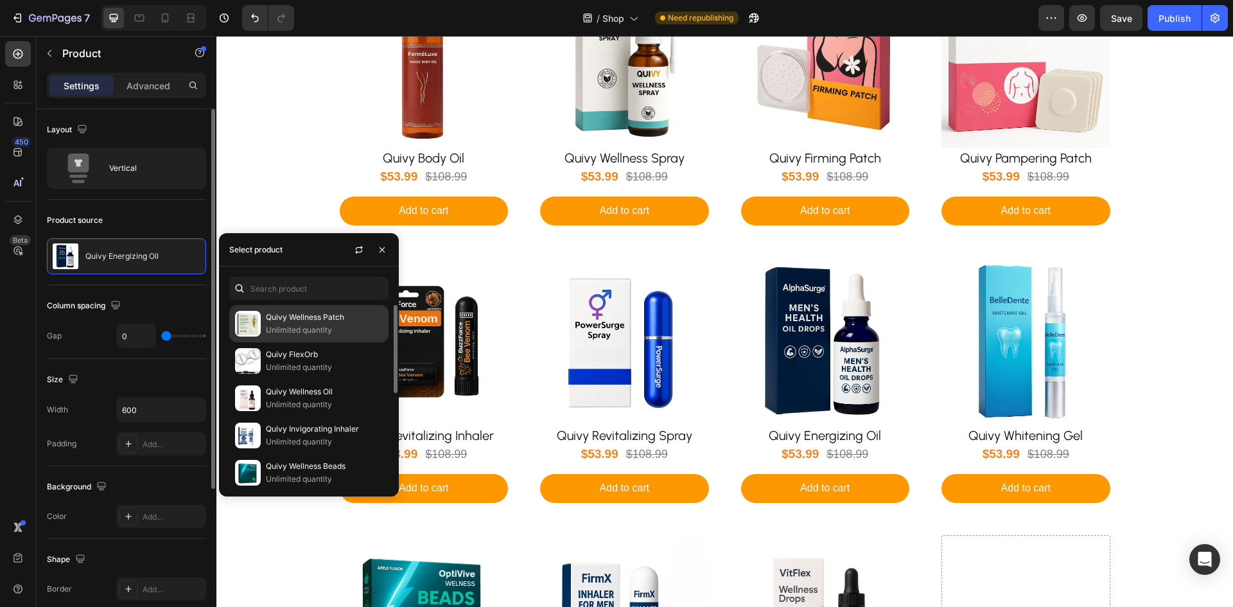
click at [279, 325] on p "Unlimited quantity" at bounding box center [324, 330] width 117 height 13
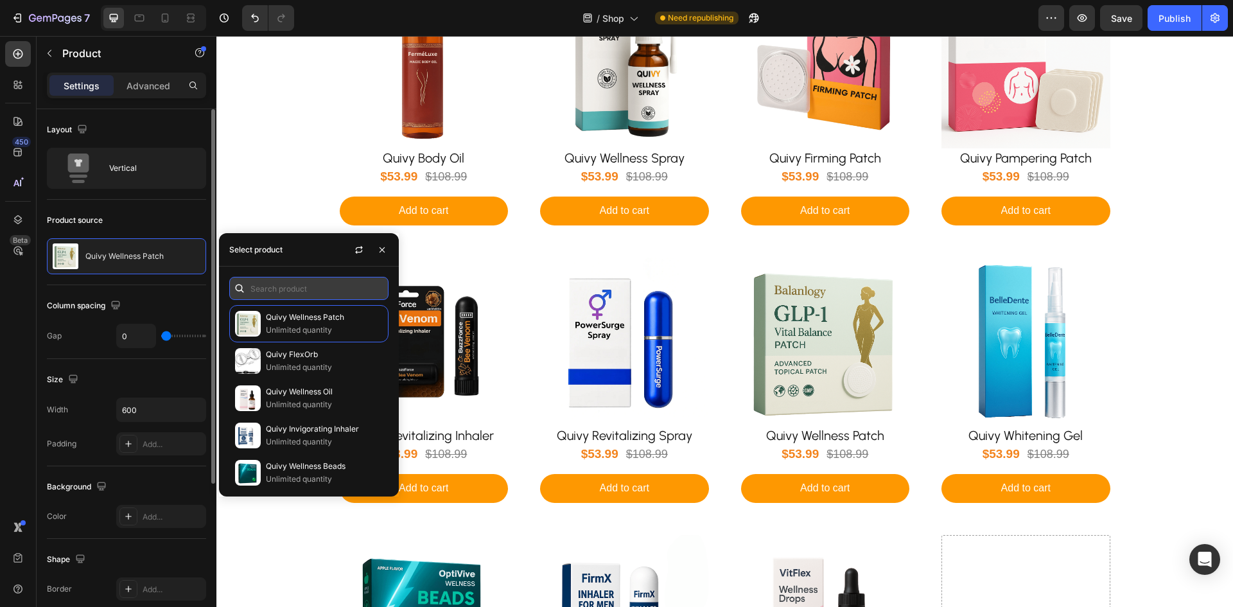
click at [288, 286] on input "text" at bounding box center [308, 288] width 159 height 23
type input "oil"
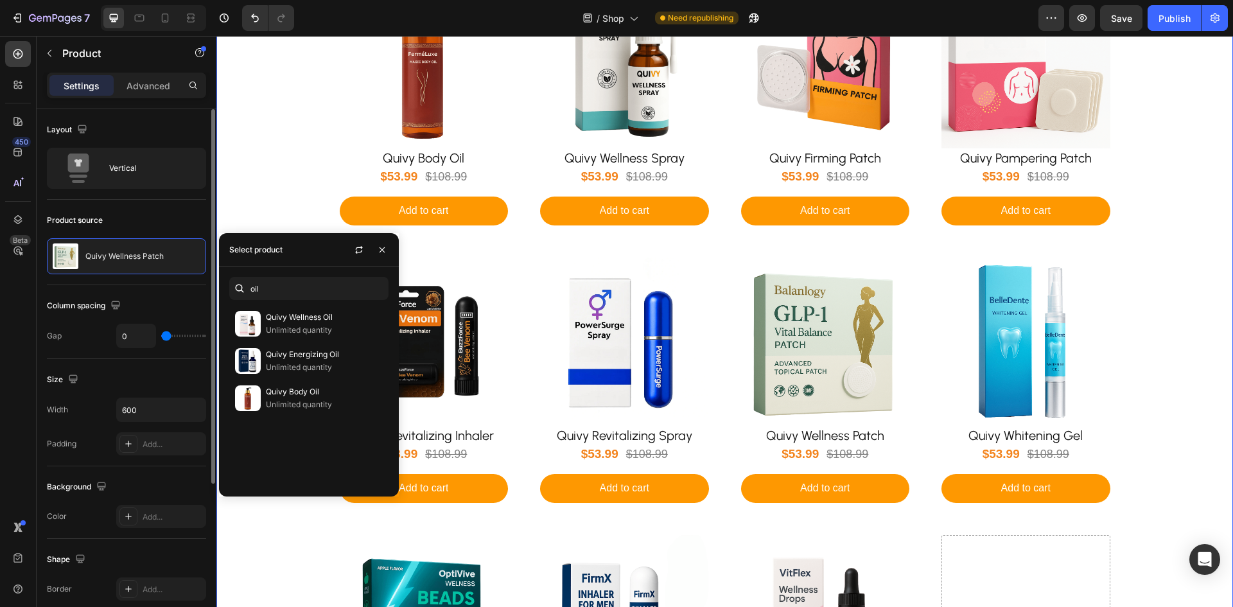
click at [1180, 438] on div "Product Images Quivy Body Oil Product Title $53.99 Product Price Product Price …" at bounding box center [724, 396] width 955 height 832
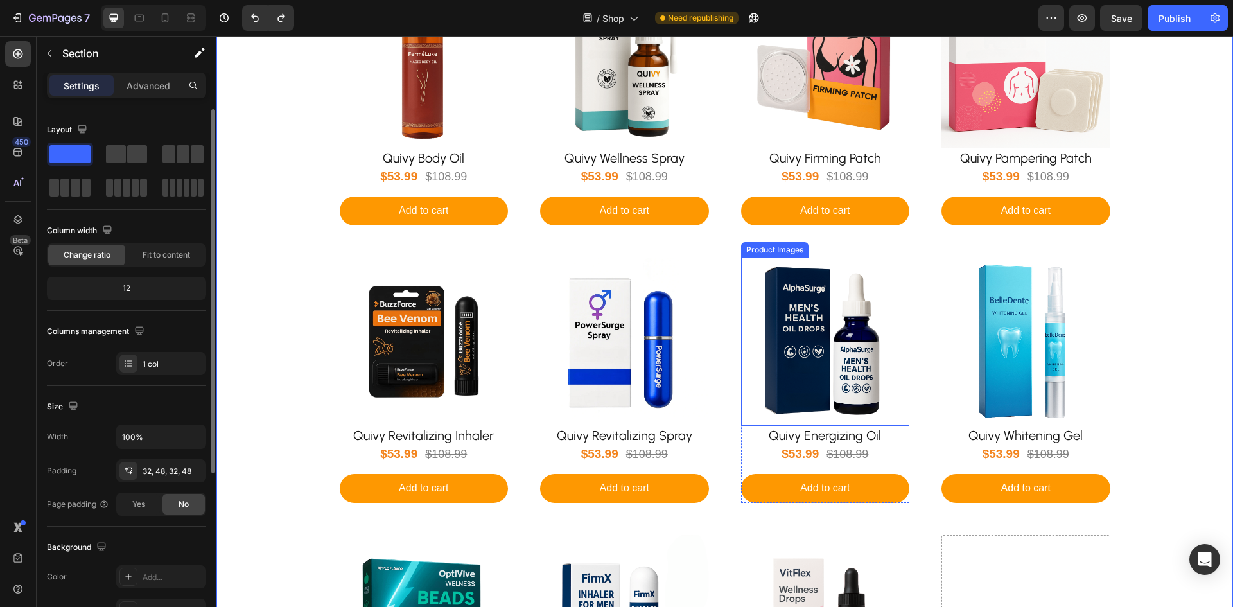
drag, startPoint x: 797, startPoint y: 360, endPoint x: 566, endPoint y: 329, distance: 233.2
click at [797, 360] on img at bounding box center [825, 342] width 169 height 169
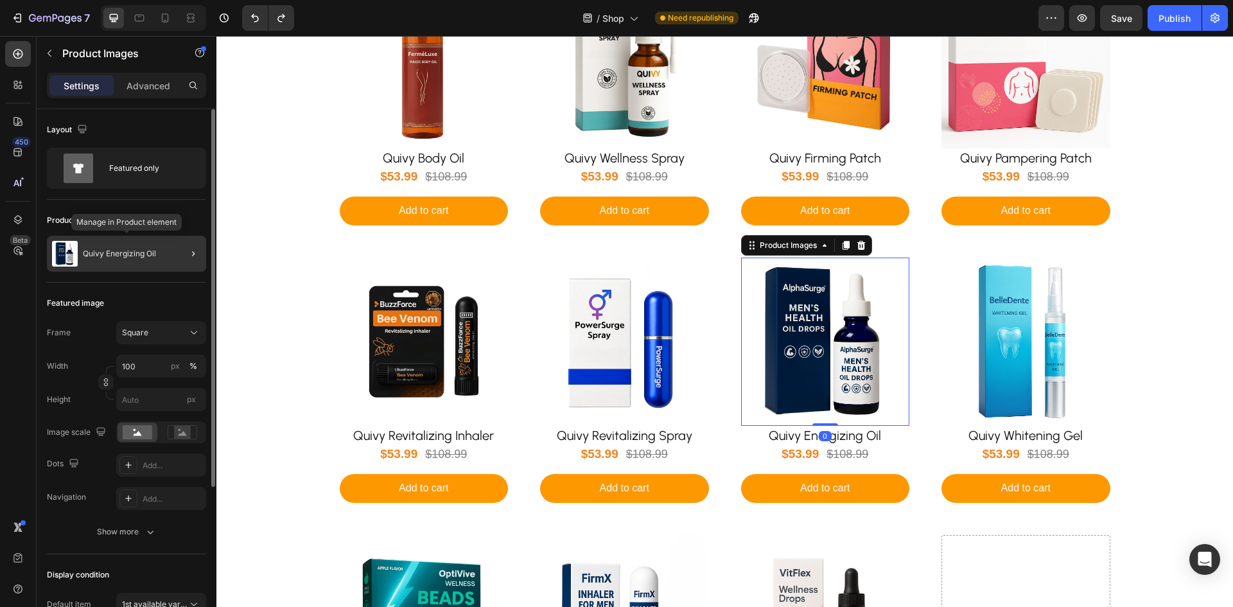
click at [91, 254] on p "Quivy Energizing Oil" at bounding box center [119, 253] width 73 height 9
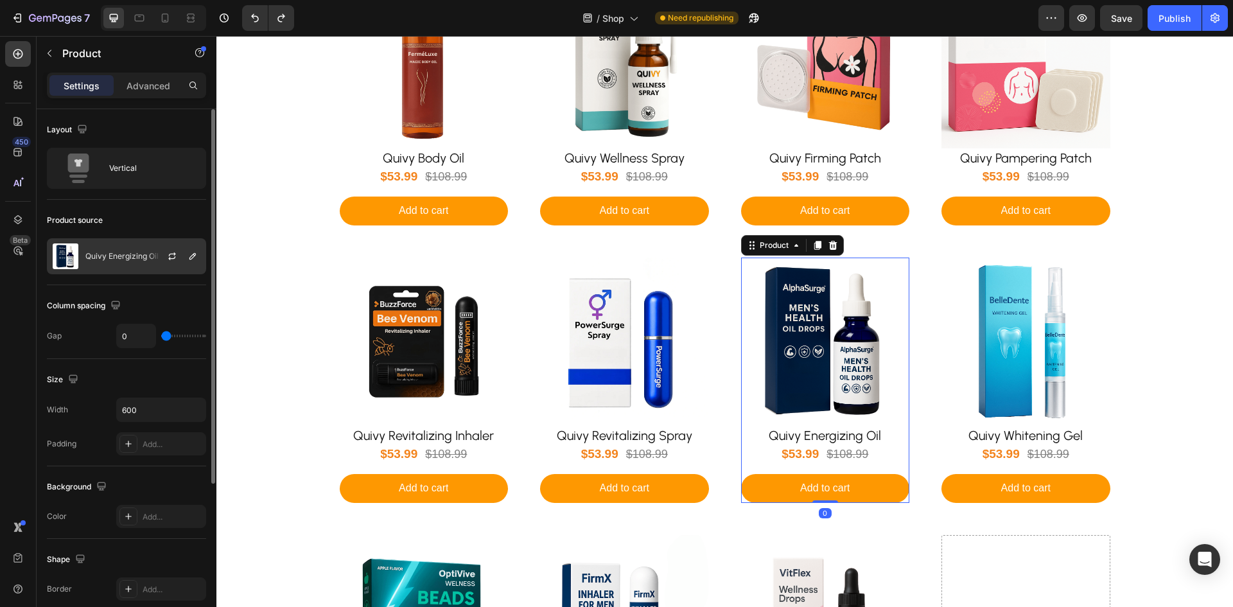
click at [105, 261] on div "Quivy Energizing Oil" at bounding box center [126, 256] width 159 height 36
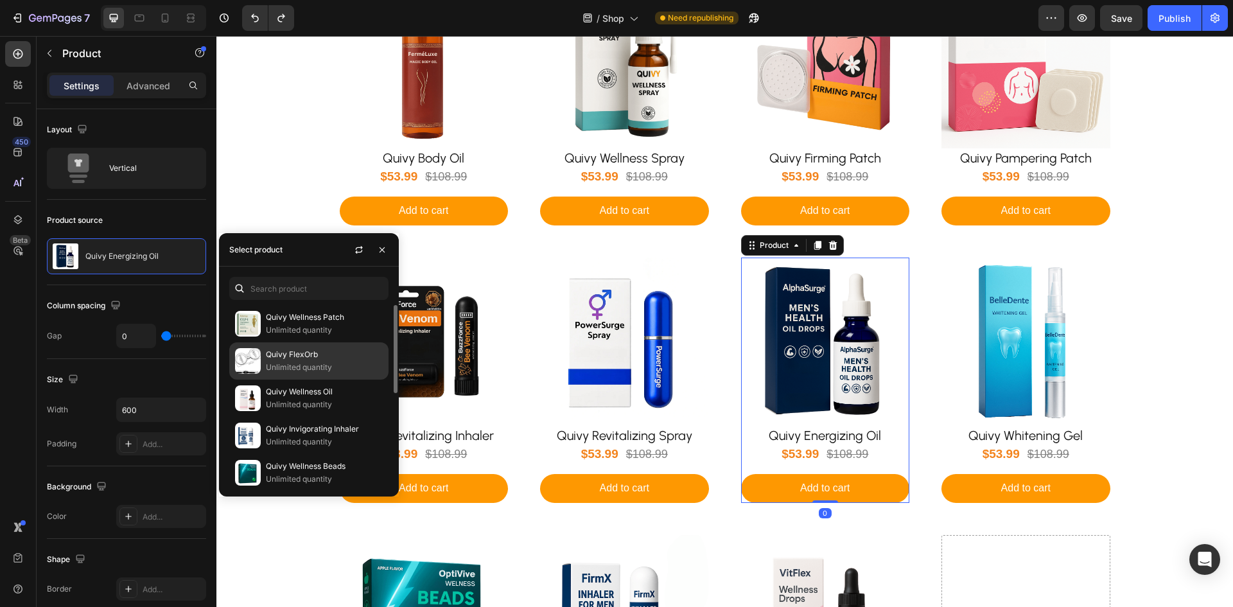
click at [289, 380] on div "Quivy FlexOrb Unlimited quantity" at bounding box center [308, 398] width 159 height 37
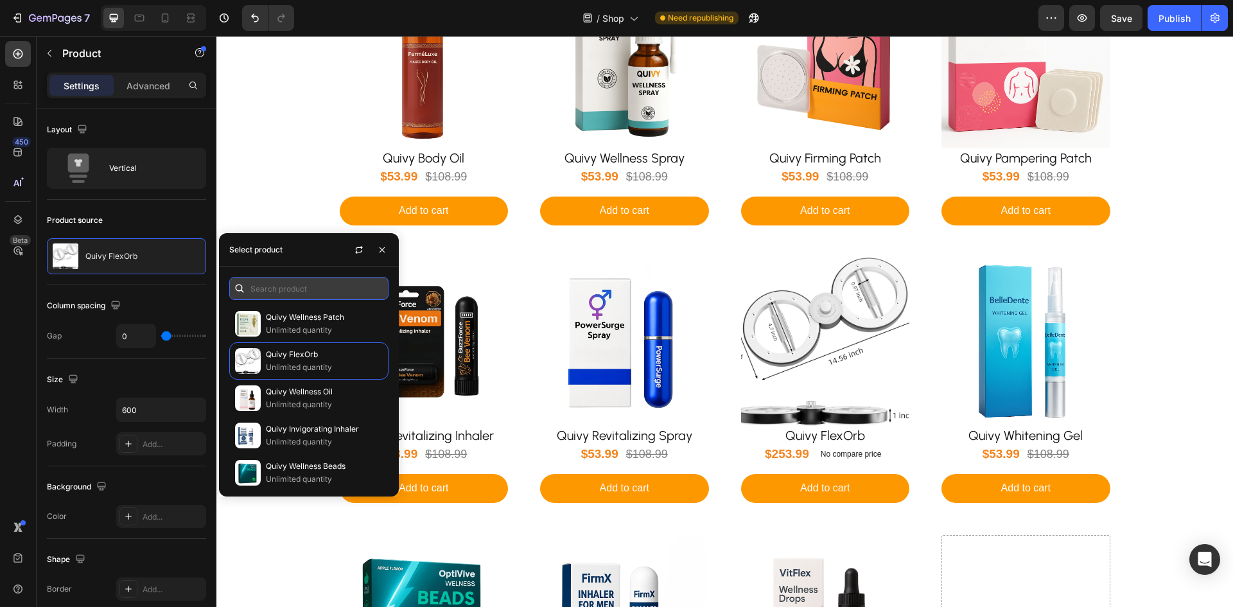
click at [270, 295] on input "text" at bounding box center [308, 288] width 159 height 23
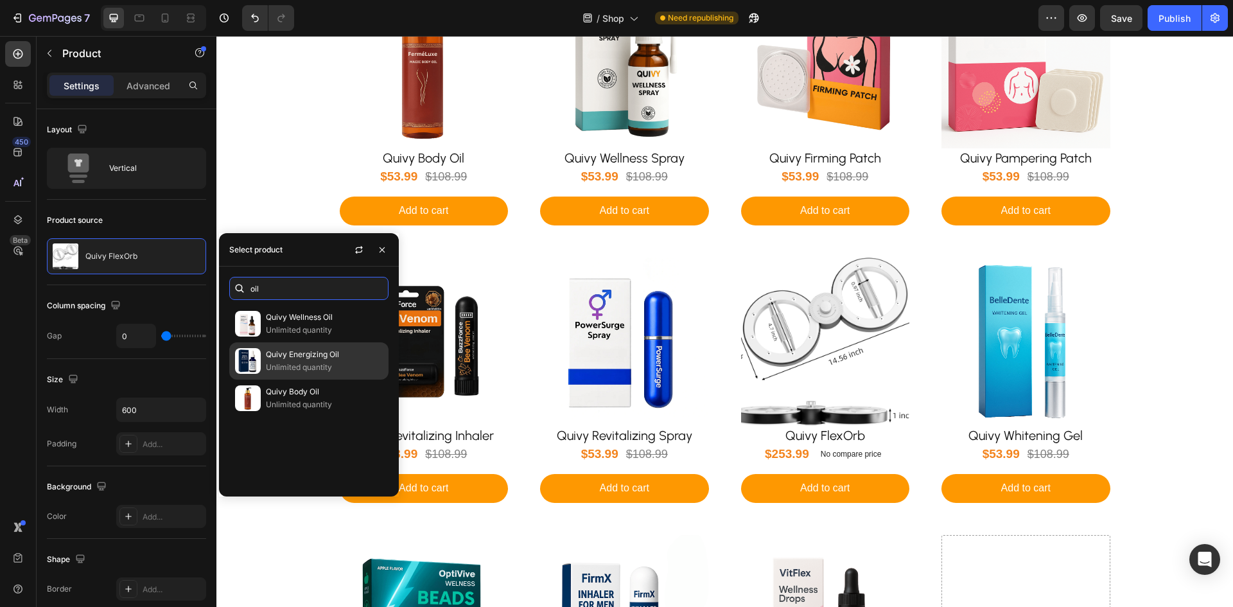
type input "oil"
click at [284, 354] on p "Quivy Energizing Oil" at bounding box center [324, 354] width 117 height 13
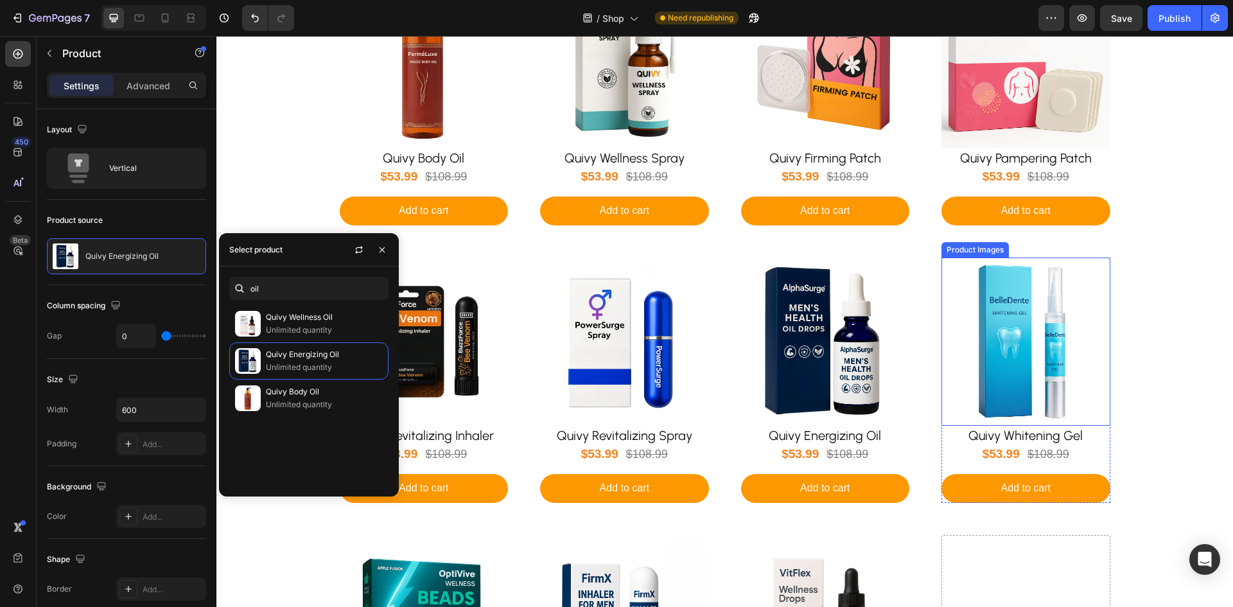
click at [1037, 350] on img at bounding box center [1026, 342] width 169 height 169
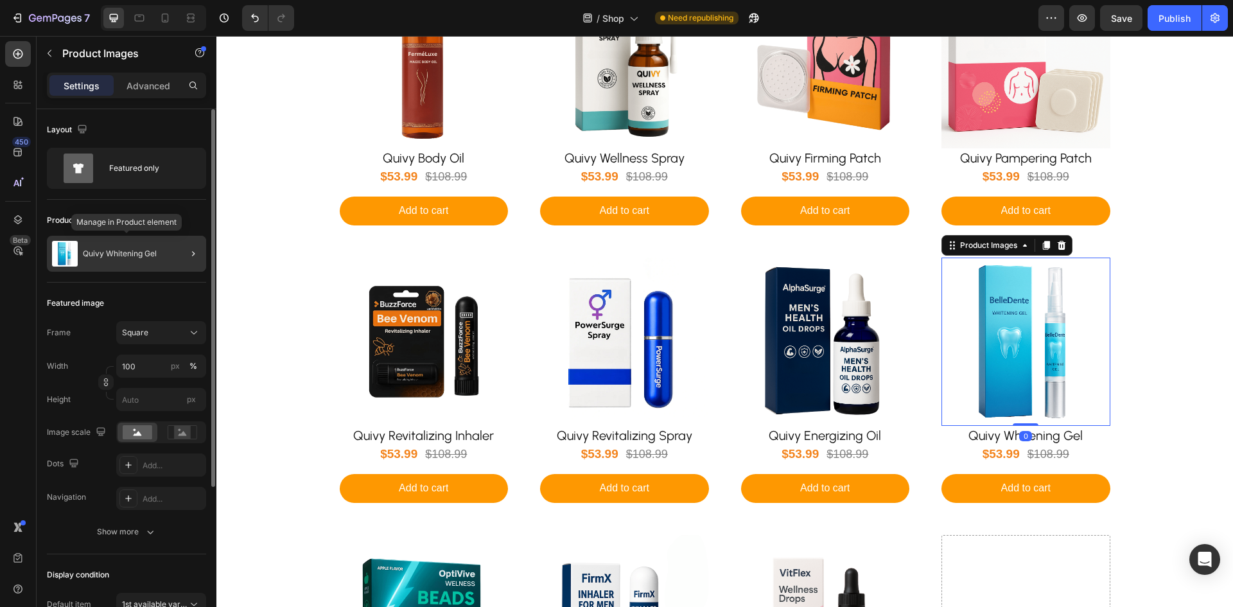
click at [148, 259] on div "Quivy Whitening Gel" at bounding box center [126, 254] width 159 height 36
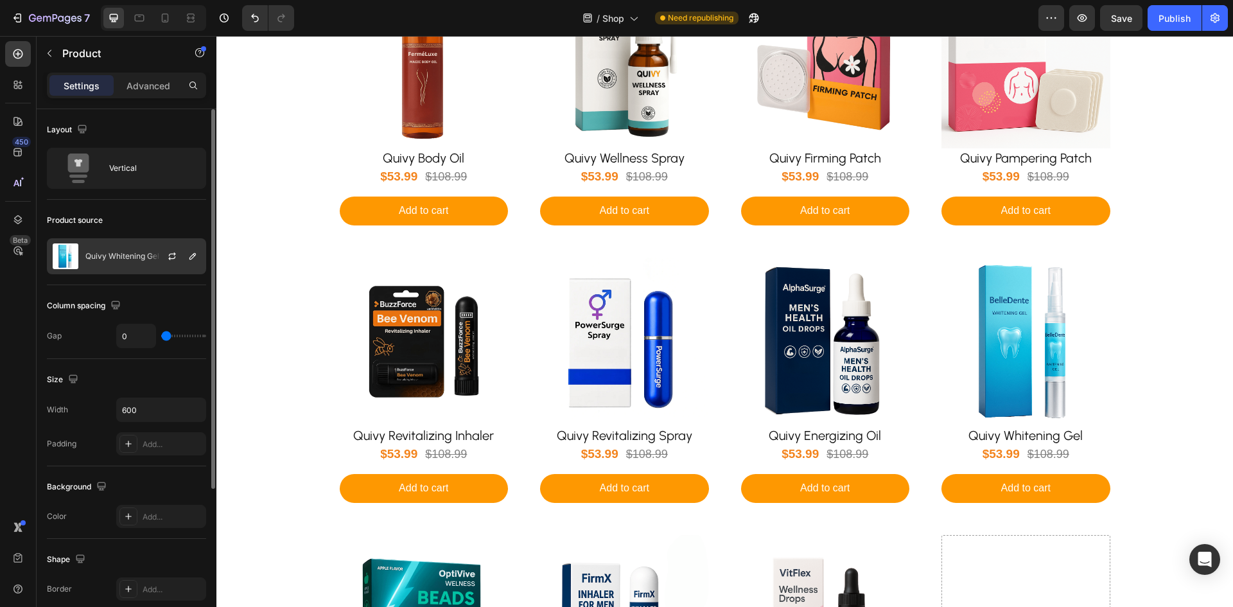
click at [135, 252] on p "Quivy Whitening Gel" at bounding box center [122, 256] width 74 height 9
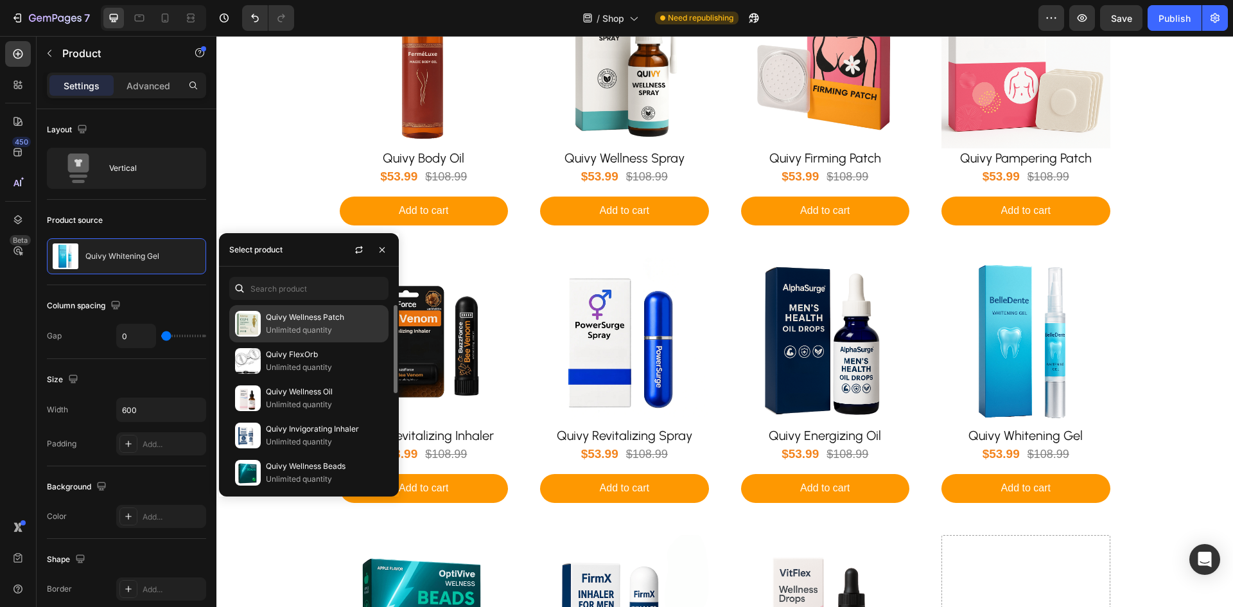
click at [269, 329] on p "Unlimited quantity" at bounding box center [324, 330] width 117 height 13
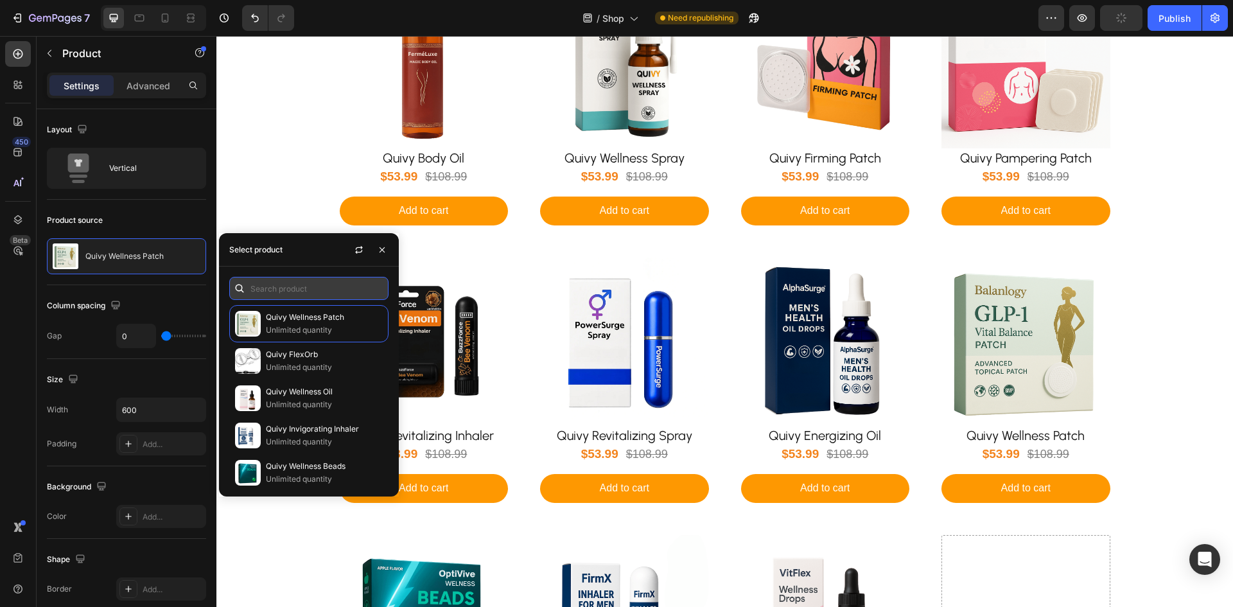
click at [287, 291] on input "text" at bounding box center [308, 288] width 159 height 23
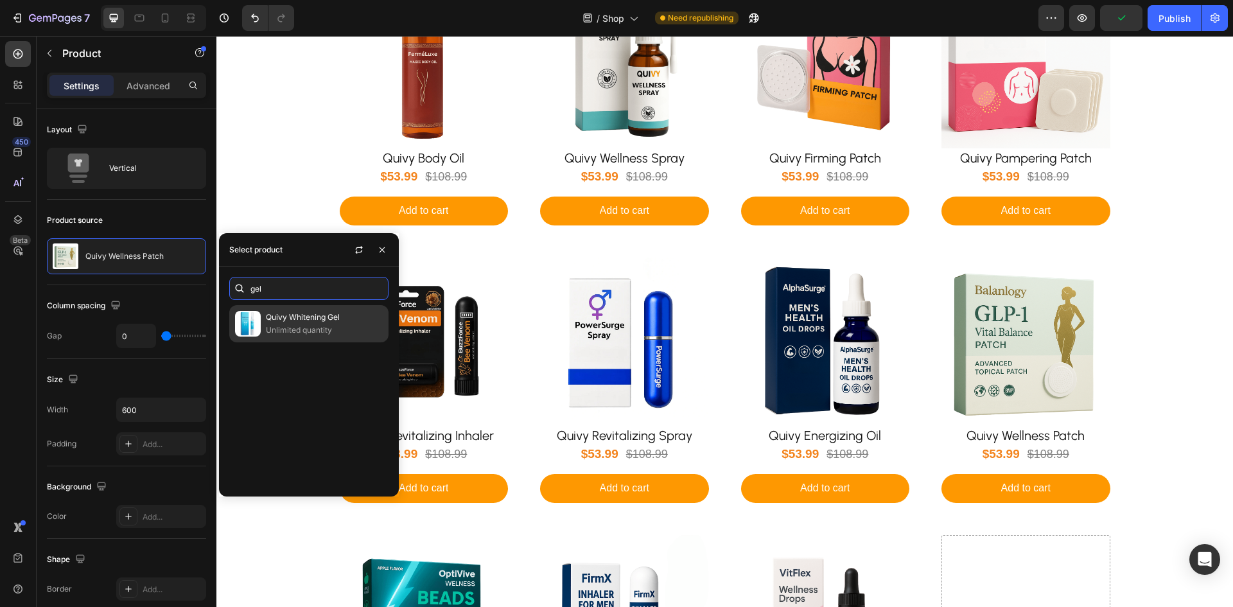
type input "gel"
click at [276, 322] on p "Quivy Whitening Gel" at bounding box center [324, 317] width 117 height 13
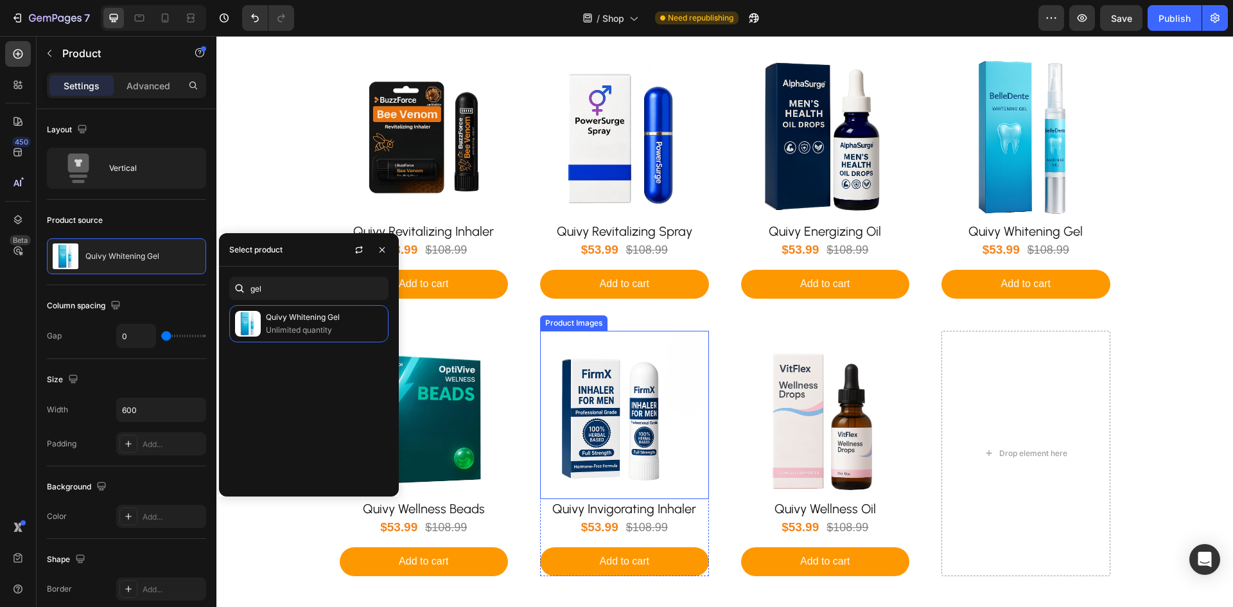
scroll to position [450, 0]
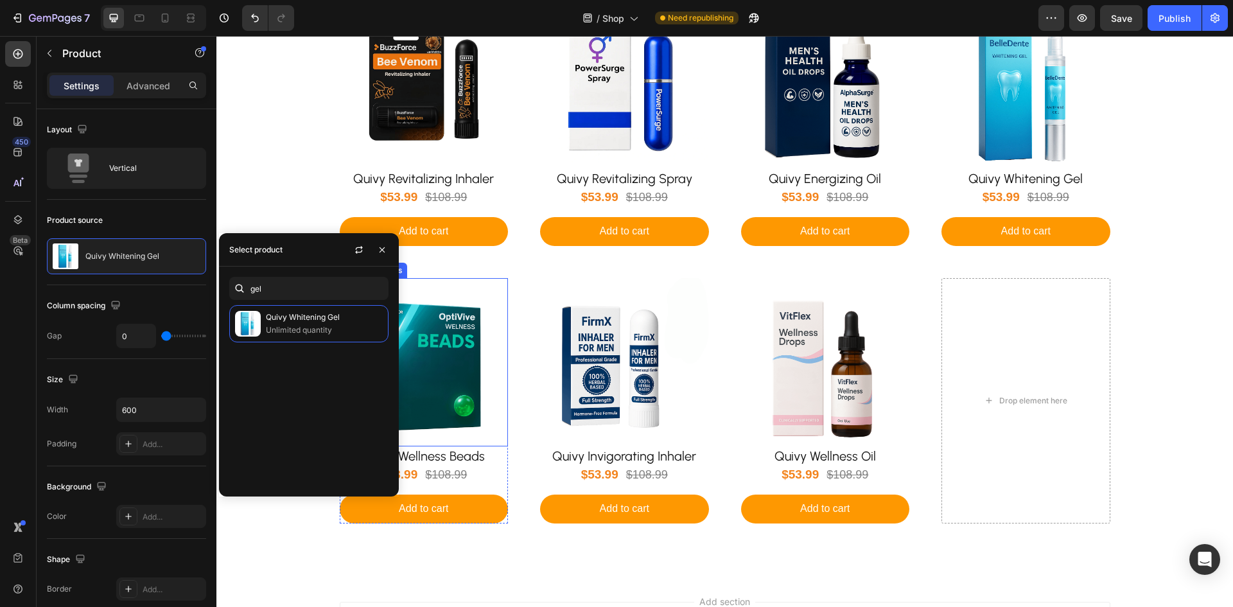
click at [446, 390] on img at bounding box center [424, 362] width 169 height 169
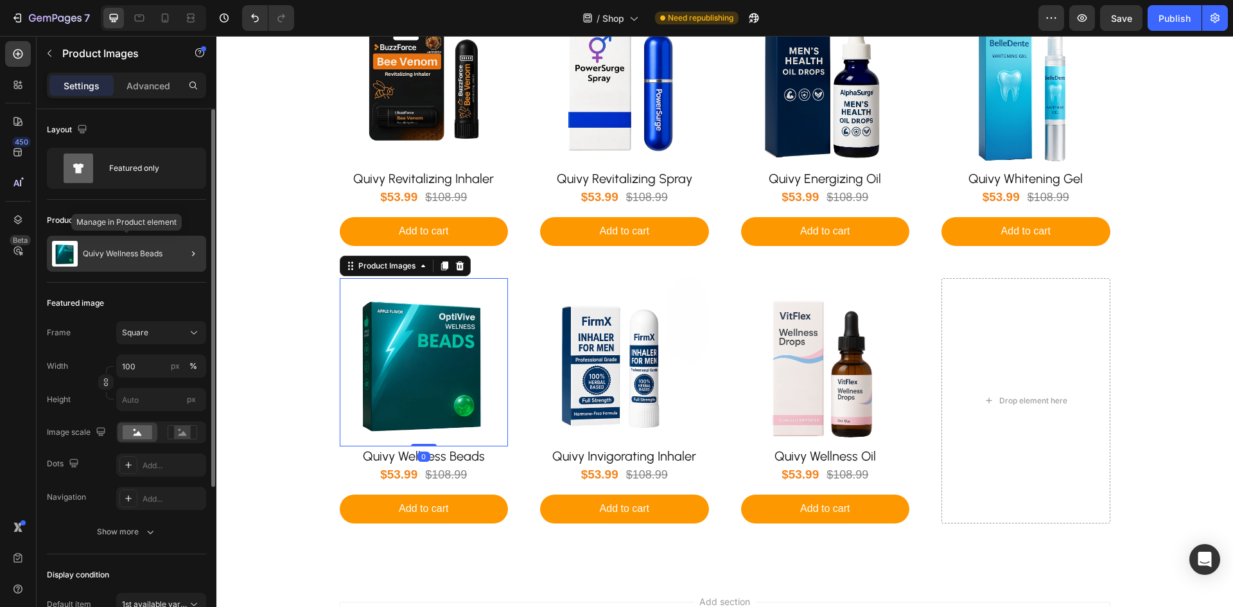
click at [133, 257] on p "Quivy Wellness Beads" at bounding box center [123, 253] width 80 height 9
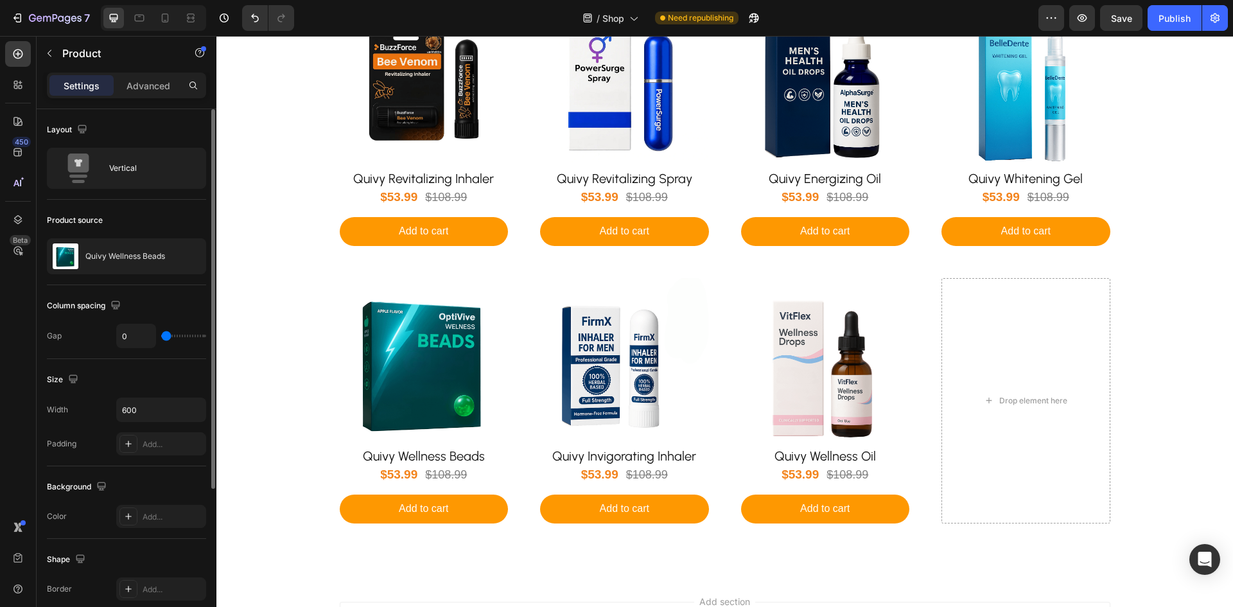
click at [133, 257] on p "Quivy Wellness Beads" at bounding box center [125, 256] width 80 height 9
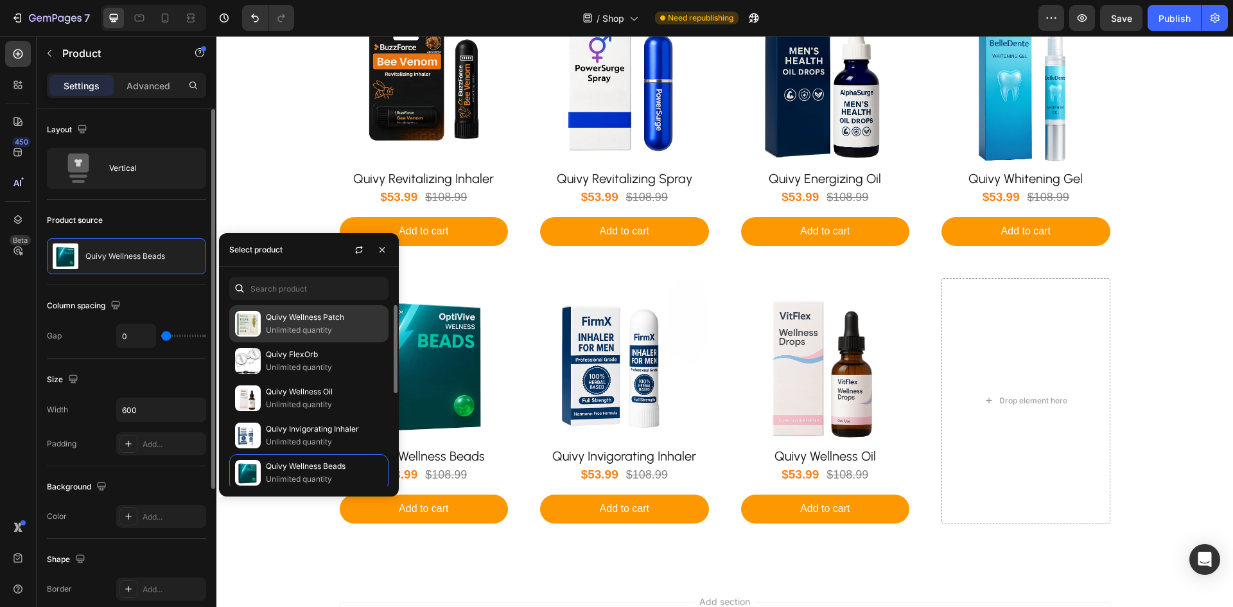
click at [263, 342] on div "Quivy Wellness Patch Unlimited quantity" at bounding box center [308, 360] width 159 height 37
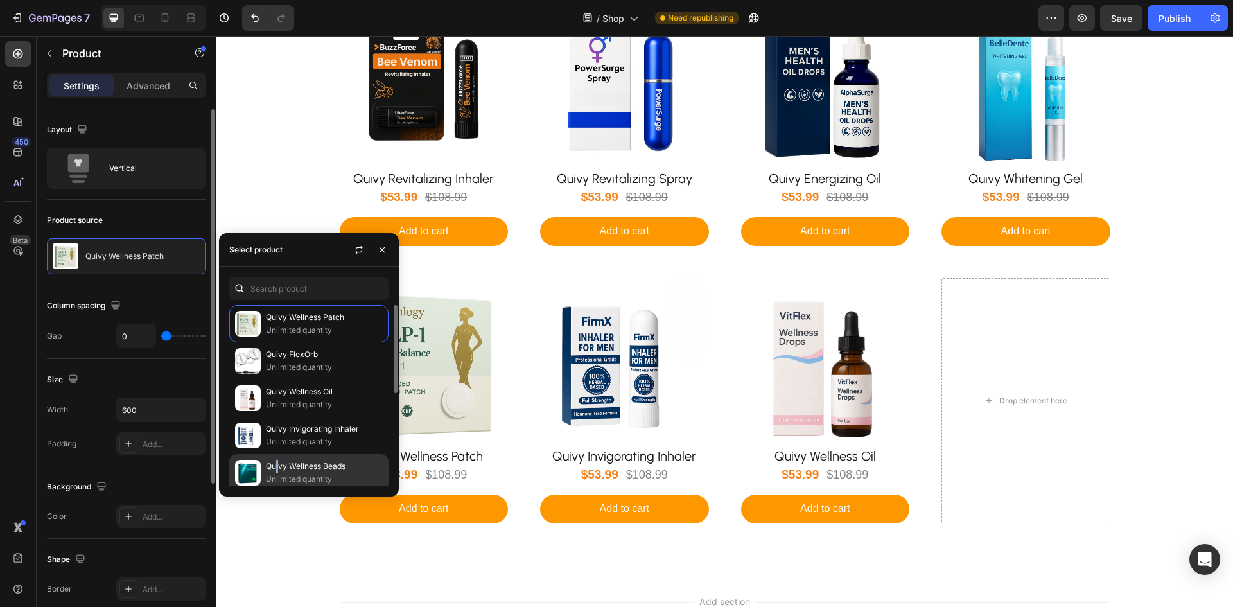
click at [277, 467] on p "Quivy Wellness Beads" at bounding box center [324, 466] width 117 height 13
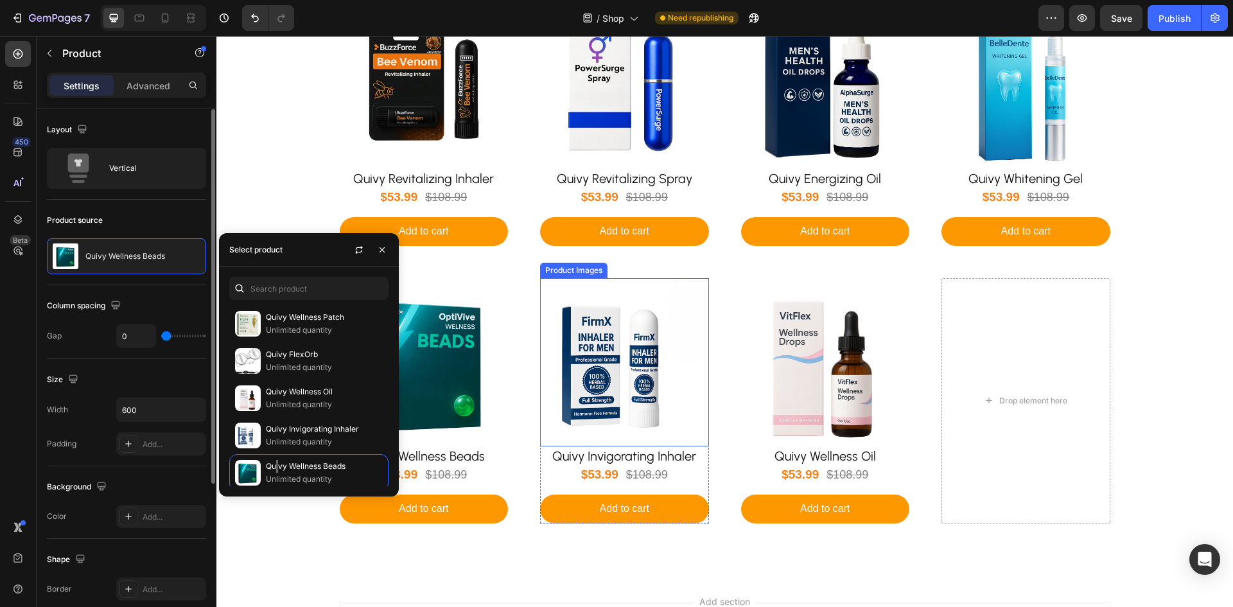
click at [613, 377] on img at bounding box center [624, 362] width 169 height 169
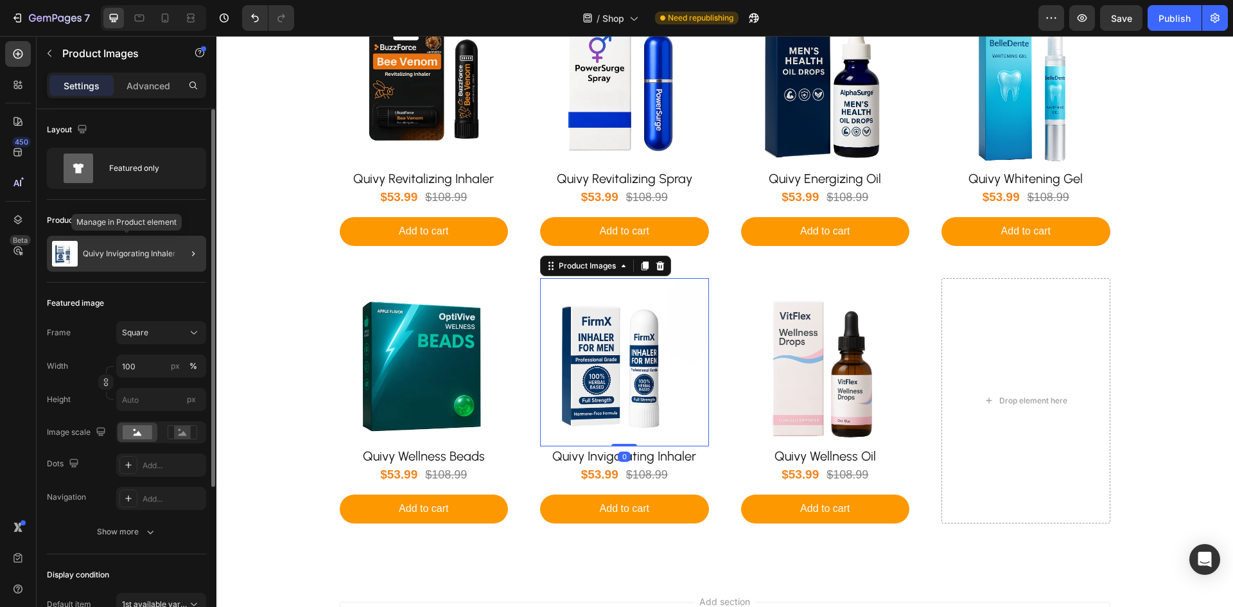
click at [148, 261] on div "Quivy Invigorating Inhaler" at bounding box center [126, 254] width 159 height 36
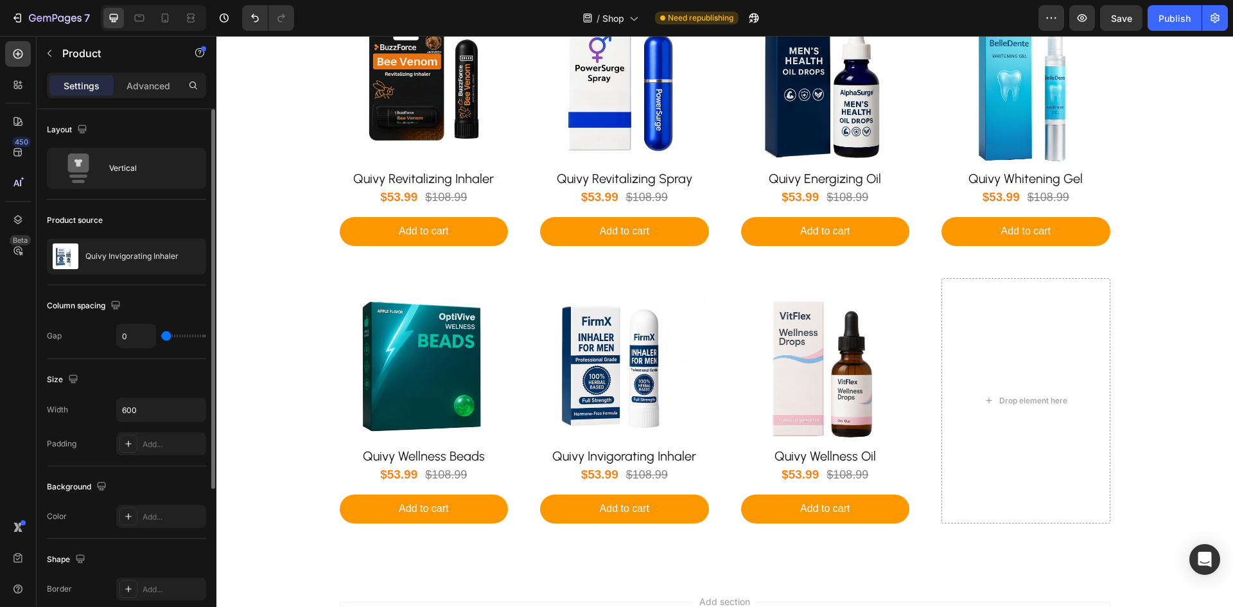
click at [148, 261] on div "Quivy Invigorating Inhaler" at bounding box center [126, 256] width 159 height 36
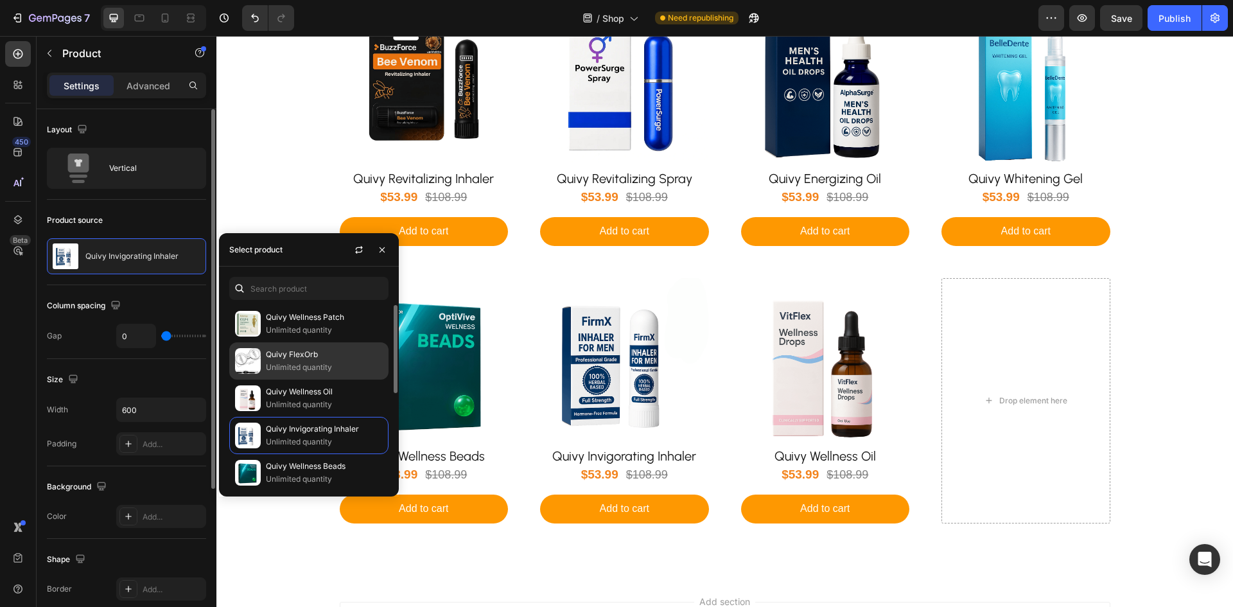
click at [267, 359] on p "Quivy FlexOrb" at bounding box center [324, 354] width 117 height 13
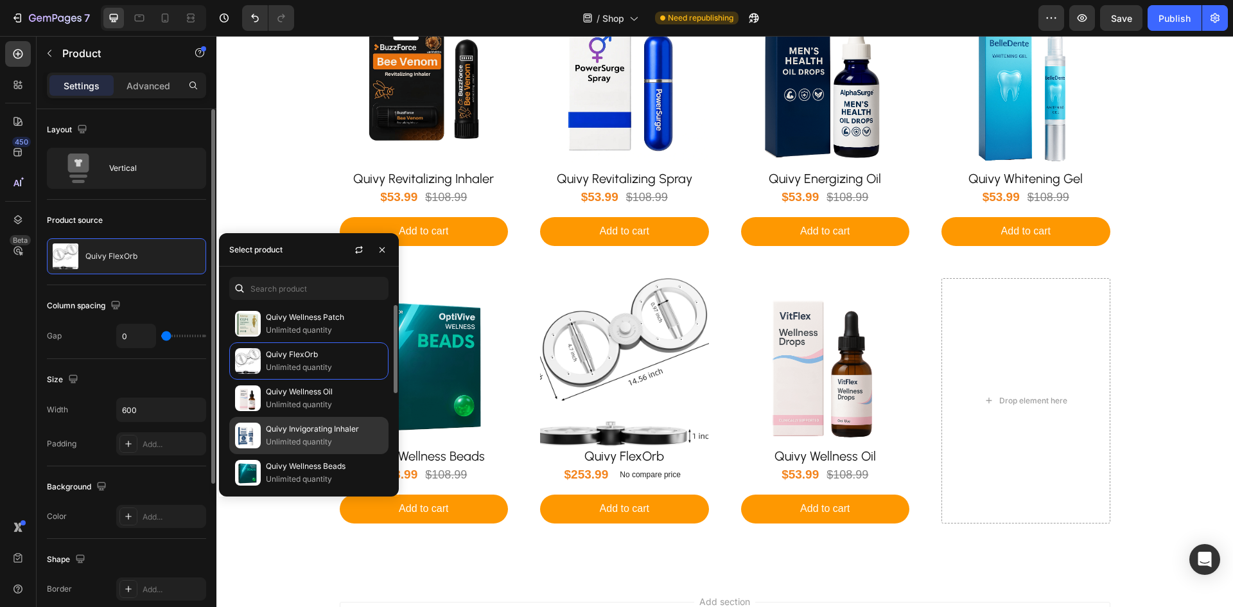
click at [281, 427] on p "Quivy Invigorating Inhaler" at bounding box center [324, 429] width 117 height 13
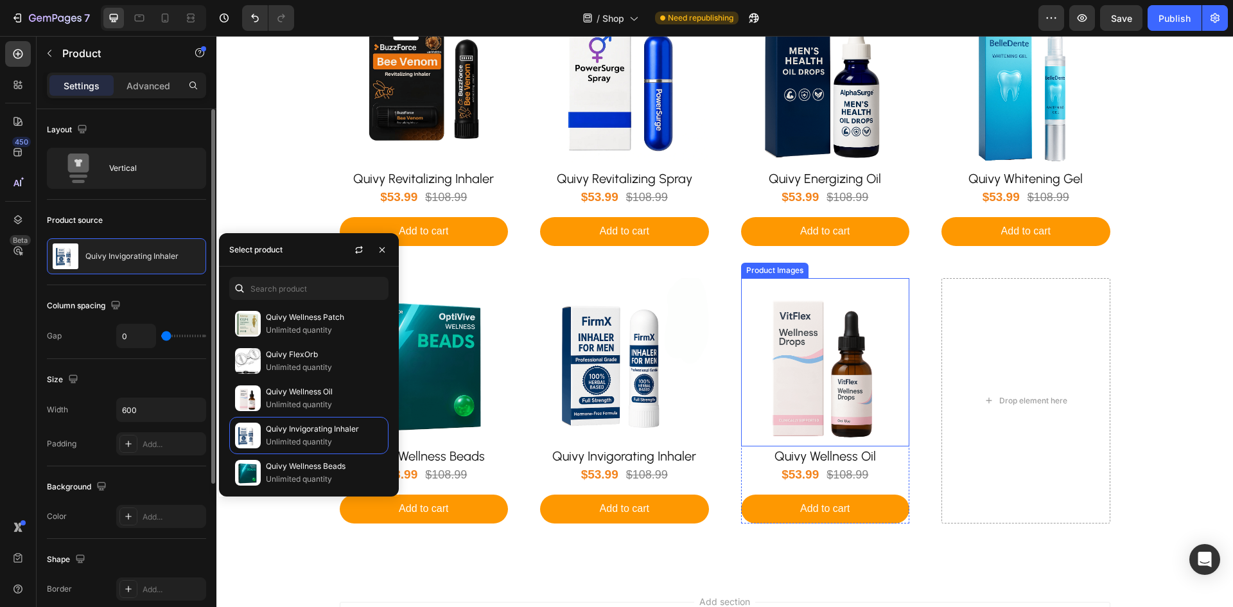
click at [823, 396] on img at bounding box center [825, 362] width 169 height 169
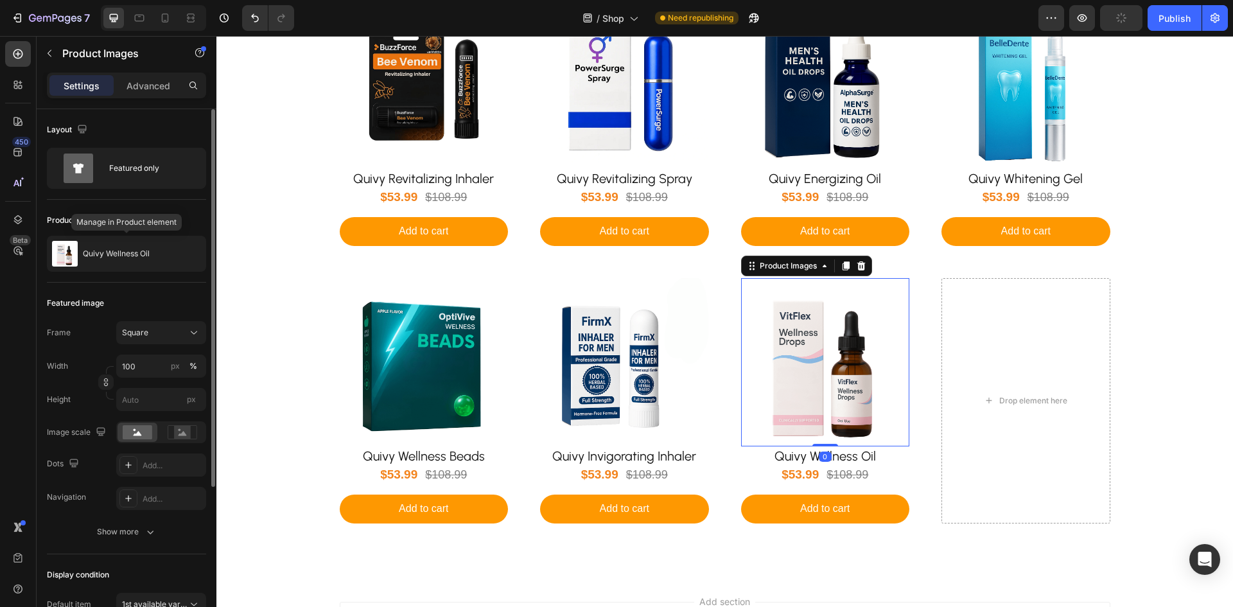
click at [118, 250] on p "Quivy Wellness Oil" at bounding box center [116, 253] width 67 height 9
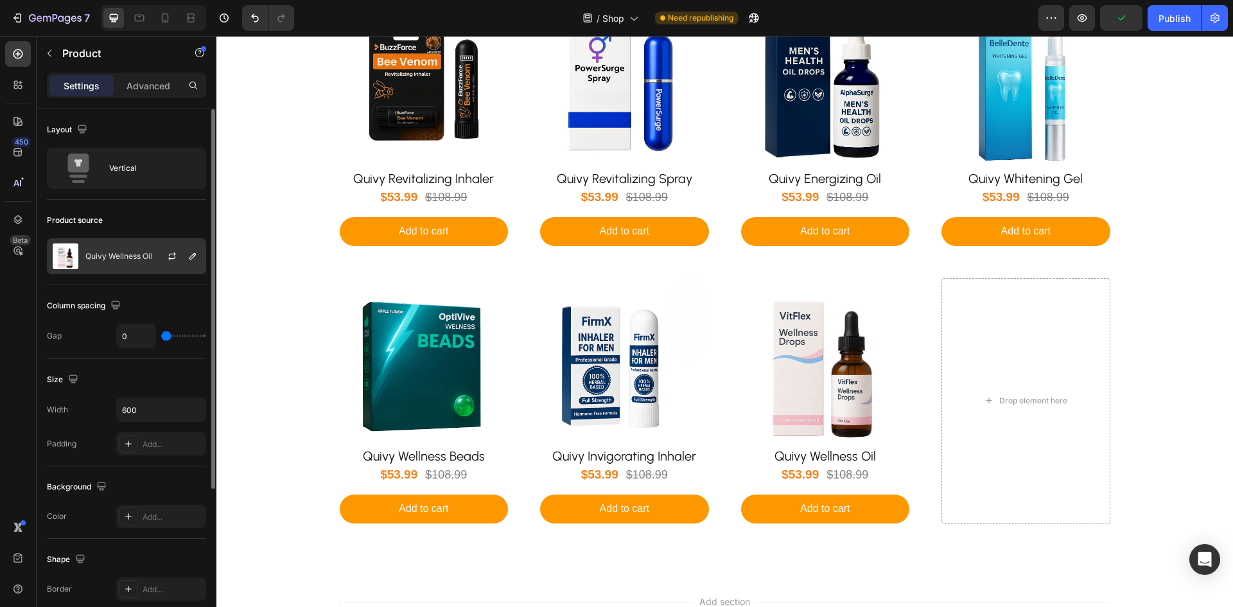
click at [115, 254] on p "Quivy Wellness Oil" at bounding box center [118, 256] width 67 height 9
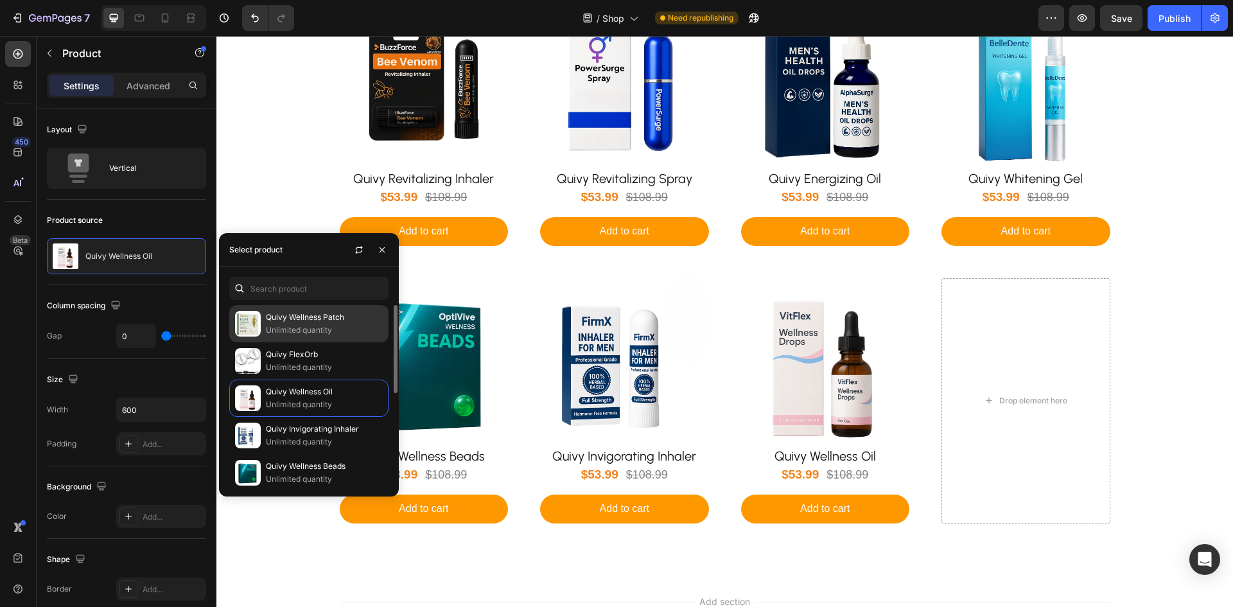
click at [266, 325] on p "Unlimited quantity" at bounding box center [324, 330] width 117 height 13
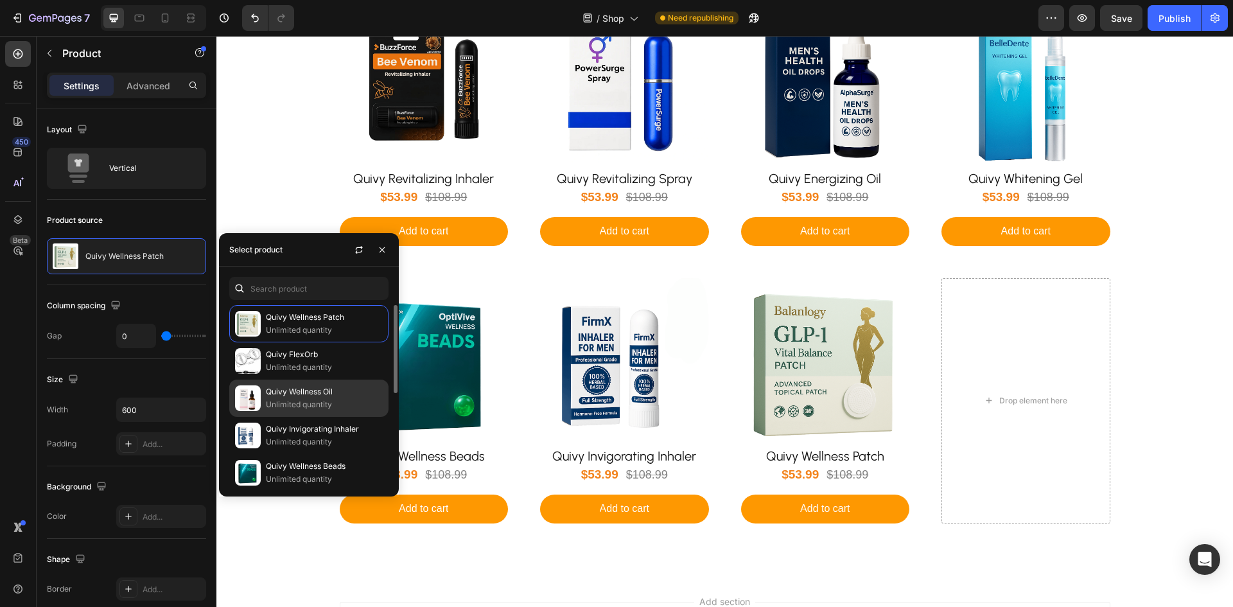
click at [270, 388] on p "Quivy Wellness Oil" at bounding box center [324, 391] width 117 height 13
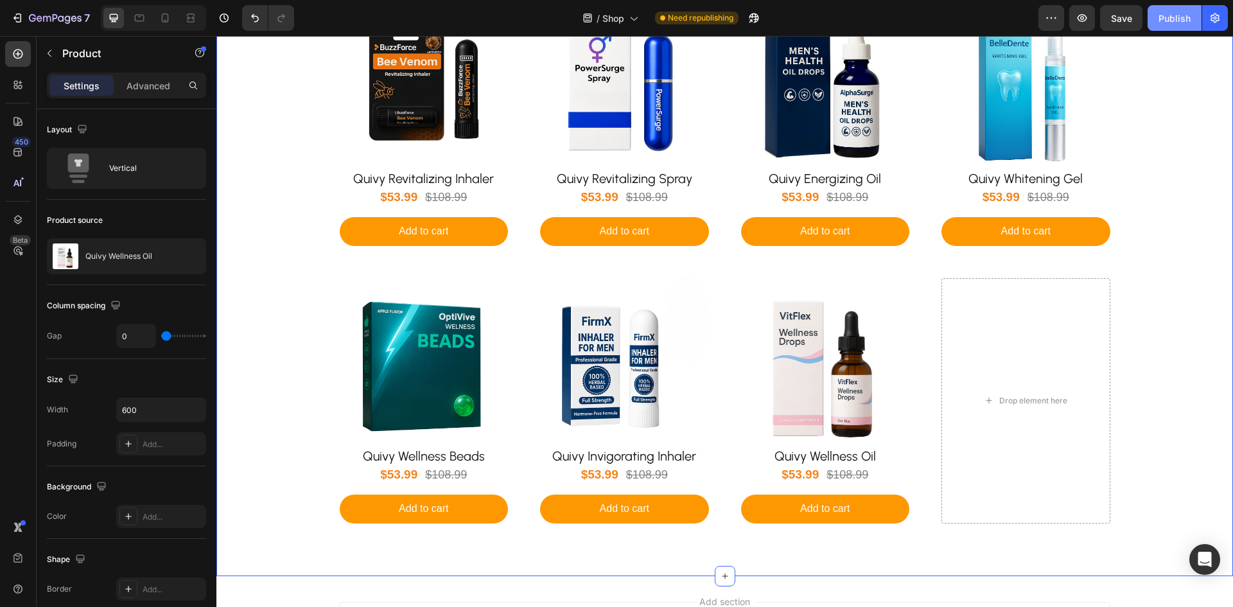
click at [1170, 17] on div "Publish" at bounding box center [1175, 18] width 32 height 13
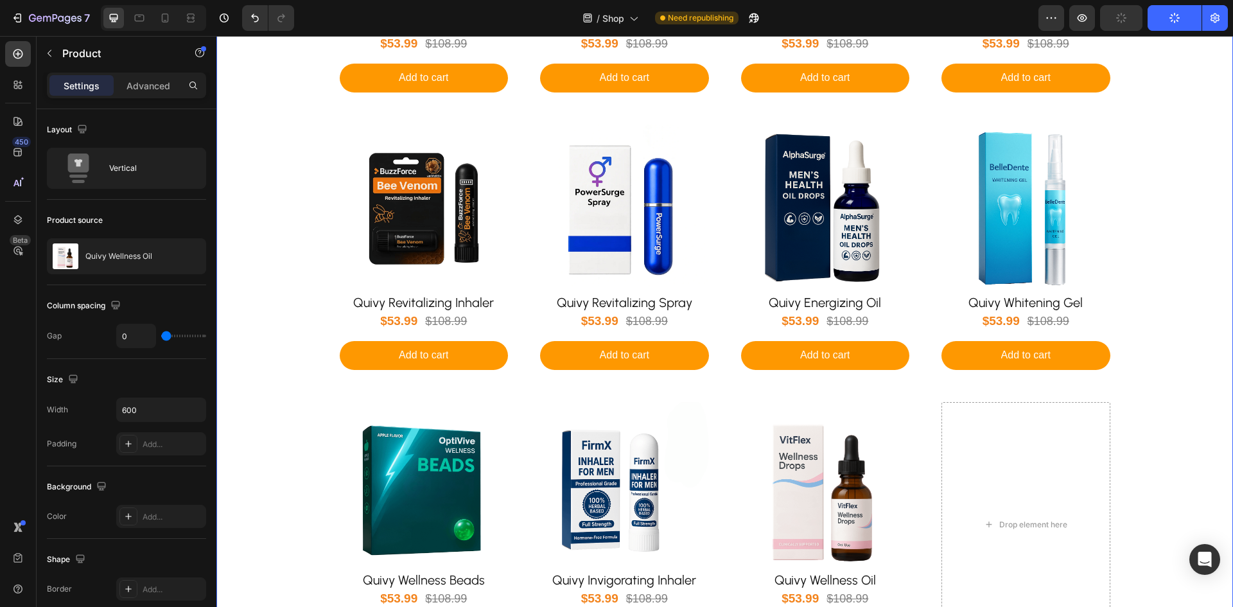
scroll to position [321, 0]
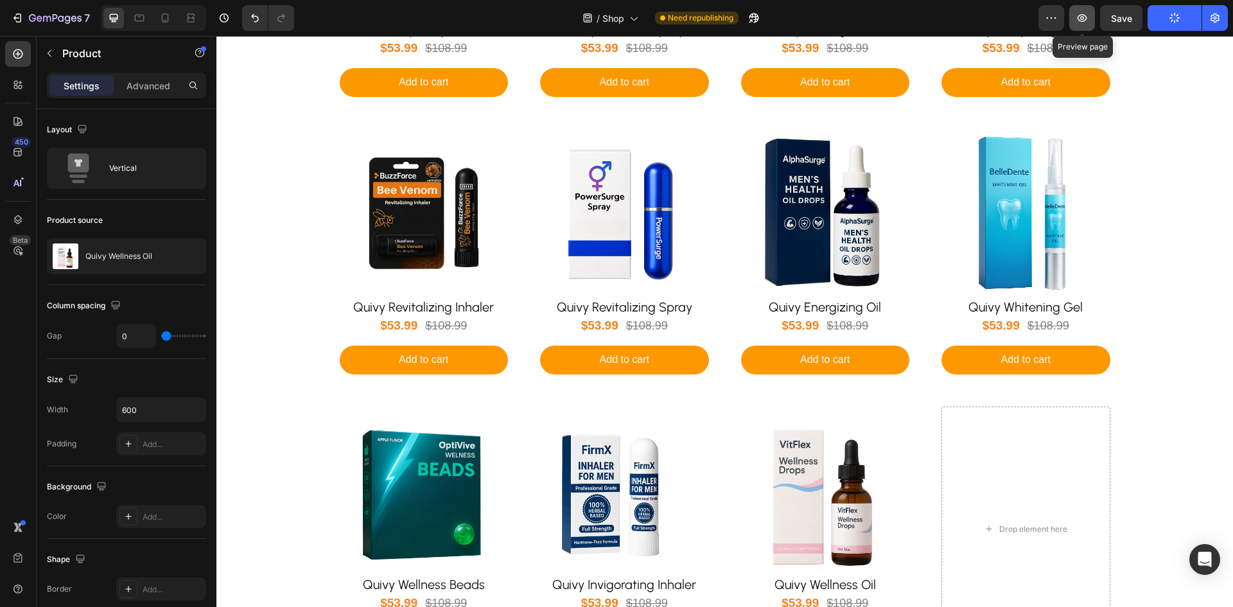
click at [1078, 12] on icon "button" at bounding box center [1082, 18] width 13 height 13
